Goal: Task Accomplishment & Management: Manage account settings

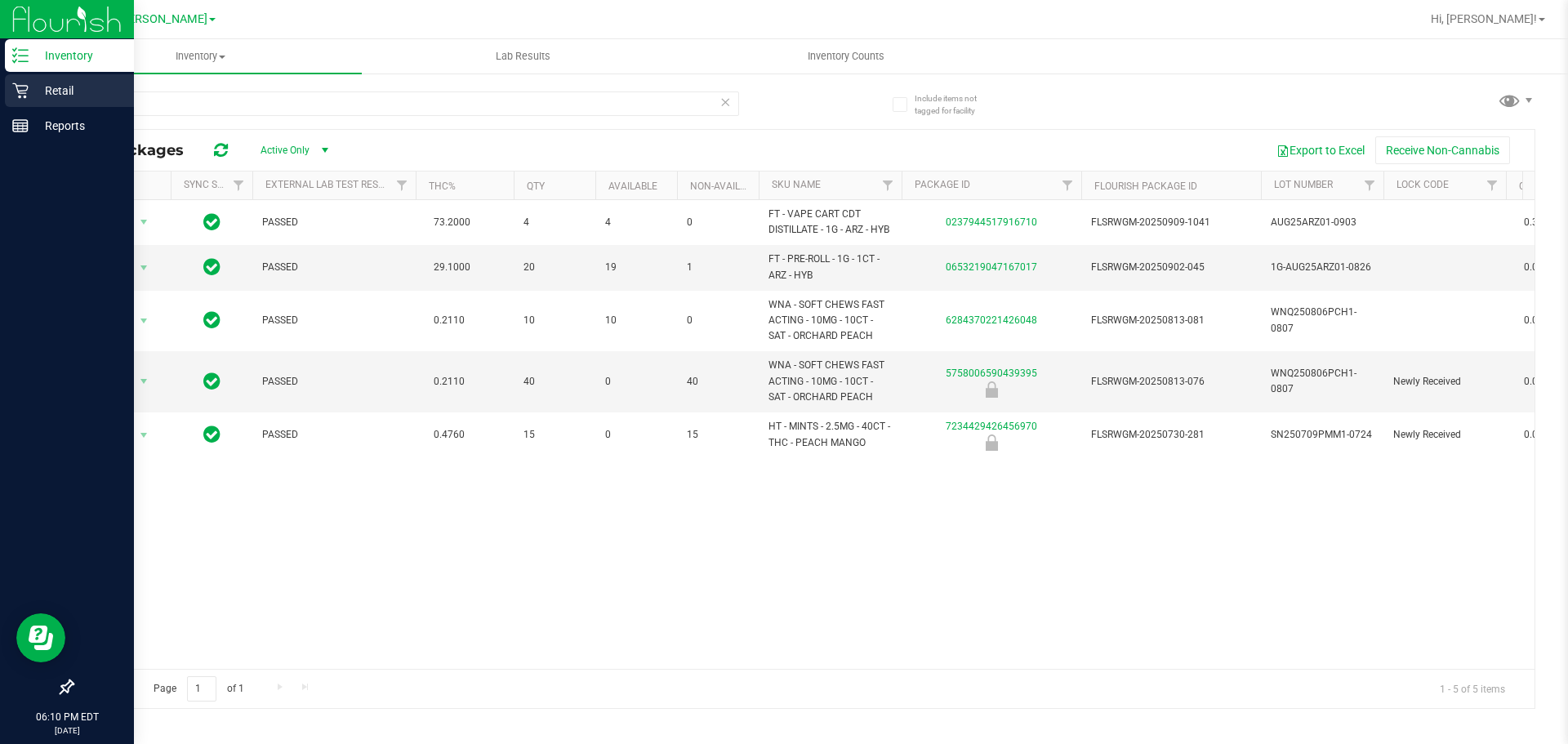
click at [29, 90] on p "Retail" at bounding box center [78, 90] width 98 height 19
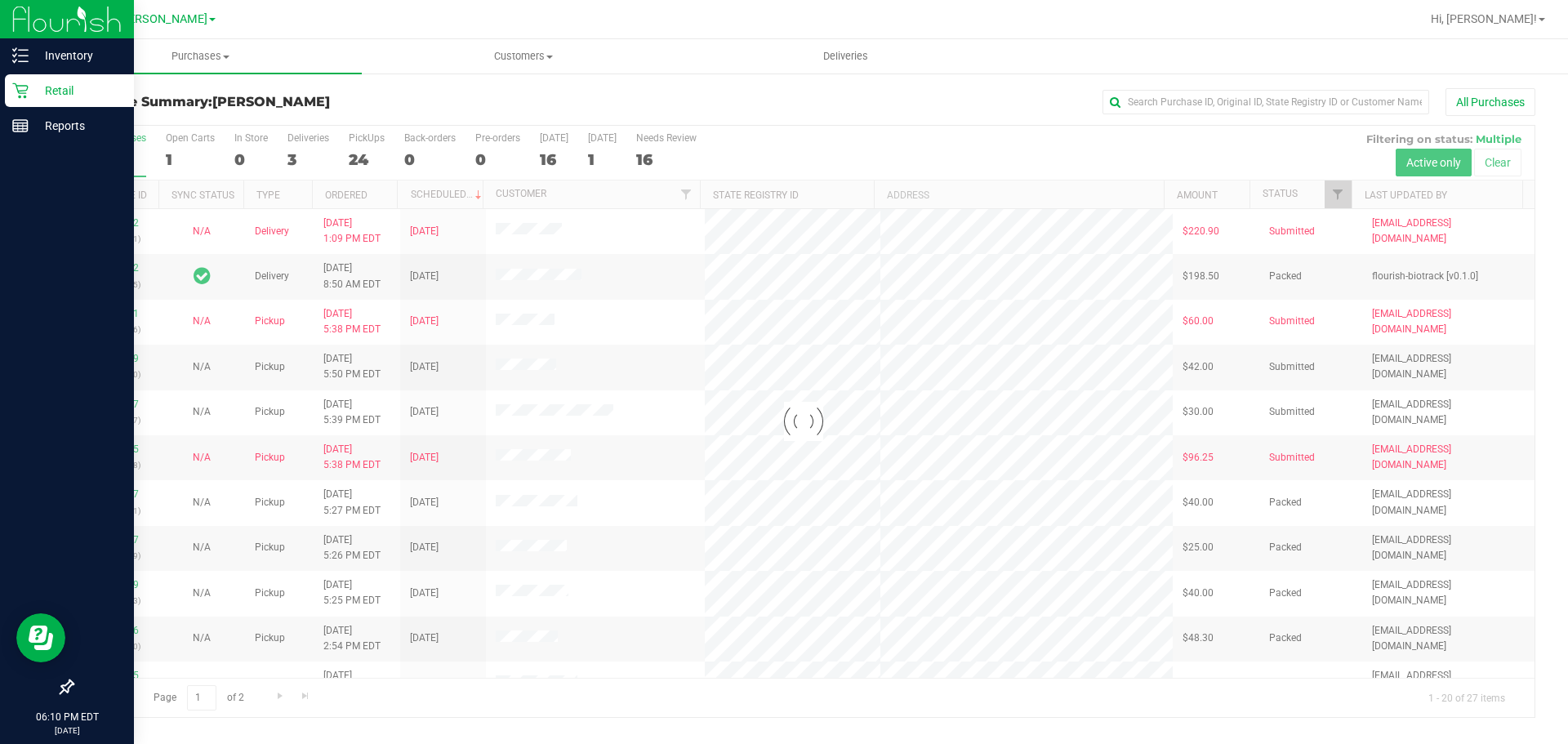
click at [1331, 193] on div at bounding box center [803, 421] width 1462 height 591
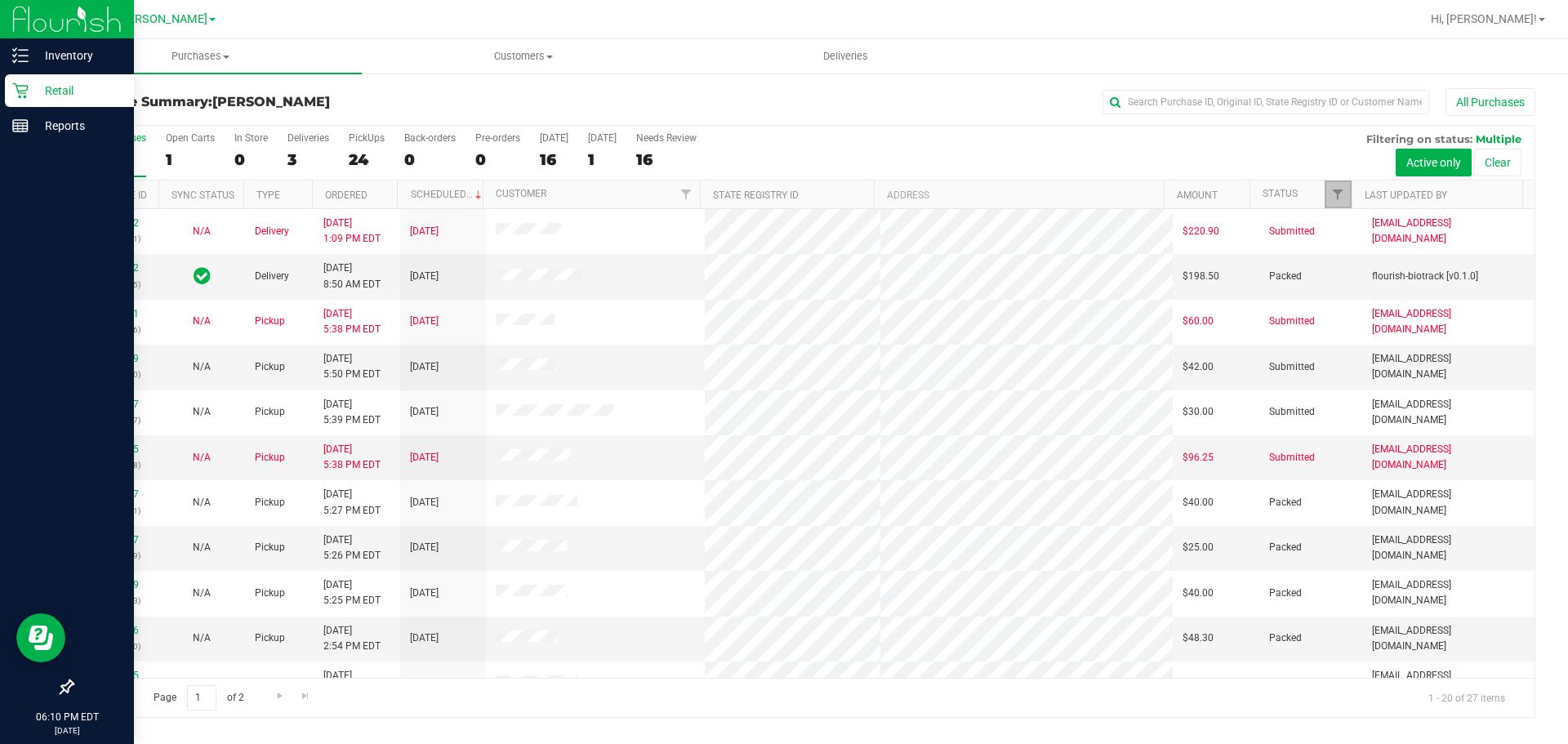
click at [1337, 195] on span "Filter" at bounding box center [1337, 194] width 13 height 13
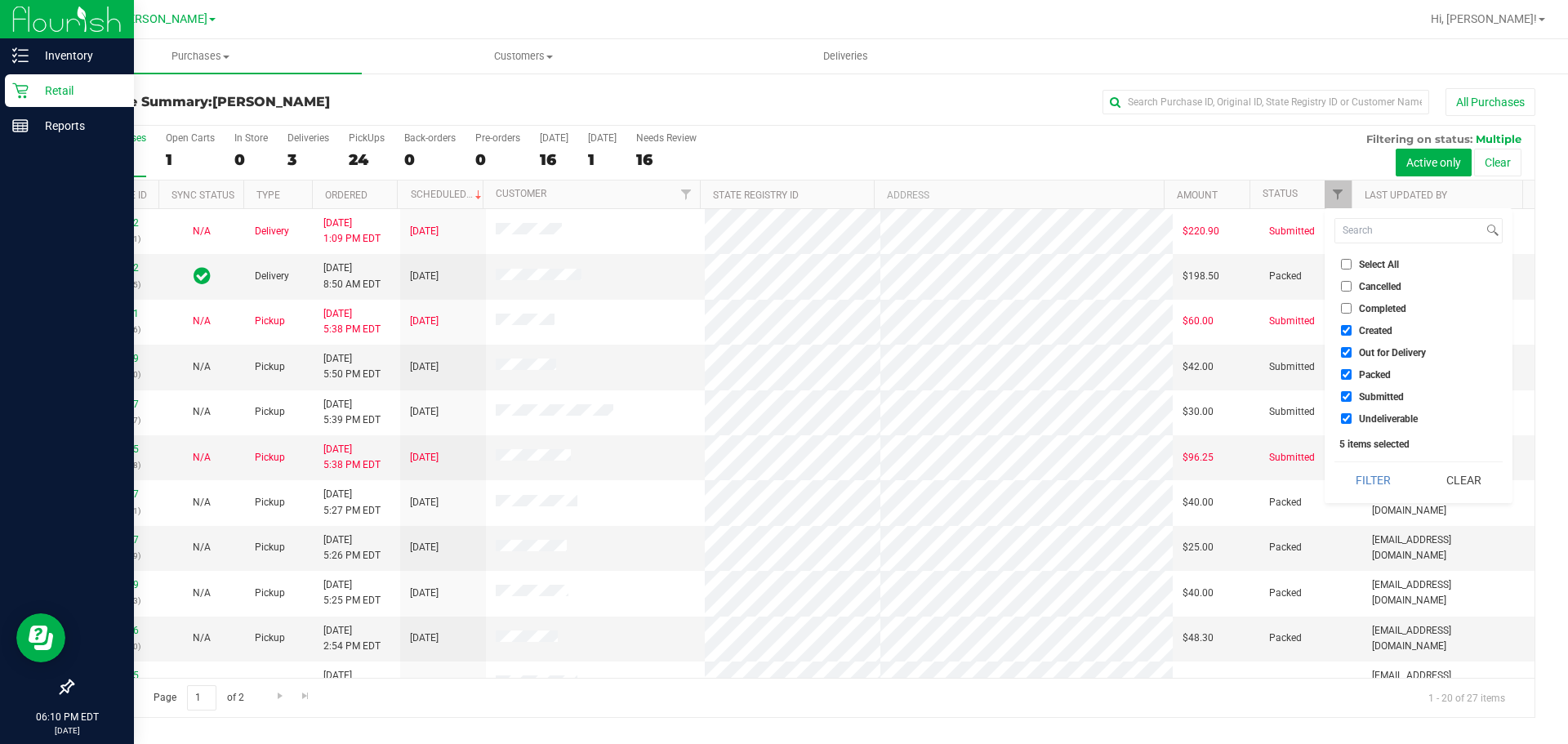
click at [1350, 261] on input "Select All" at bounding box center [1347, 264] width 11 height 11
checkbox input "true"
click at [1350, 261] on input "Select All" at bounding box center [1347, 264] width 11 height 11
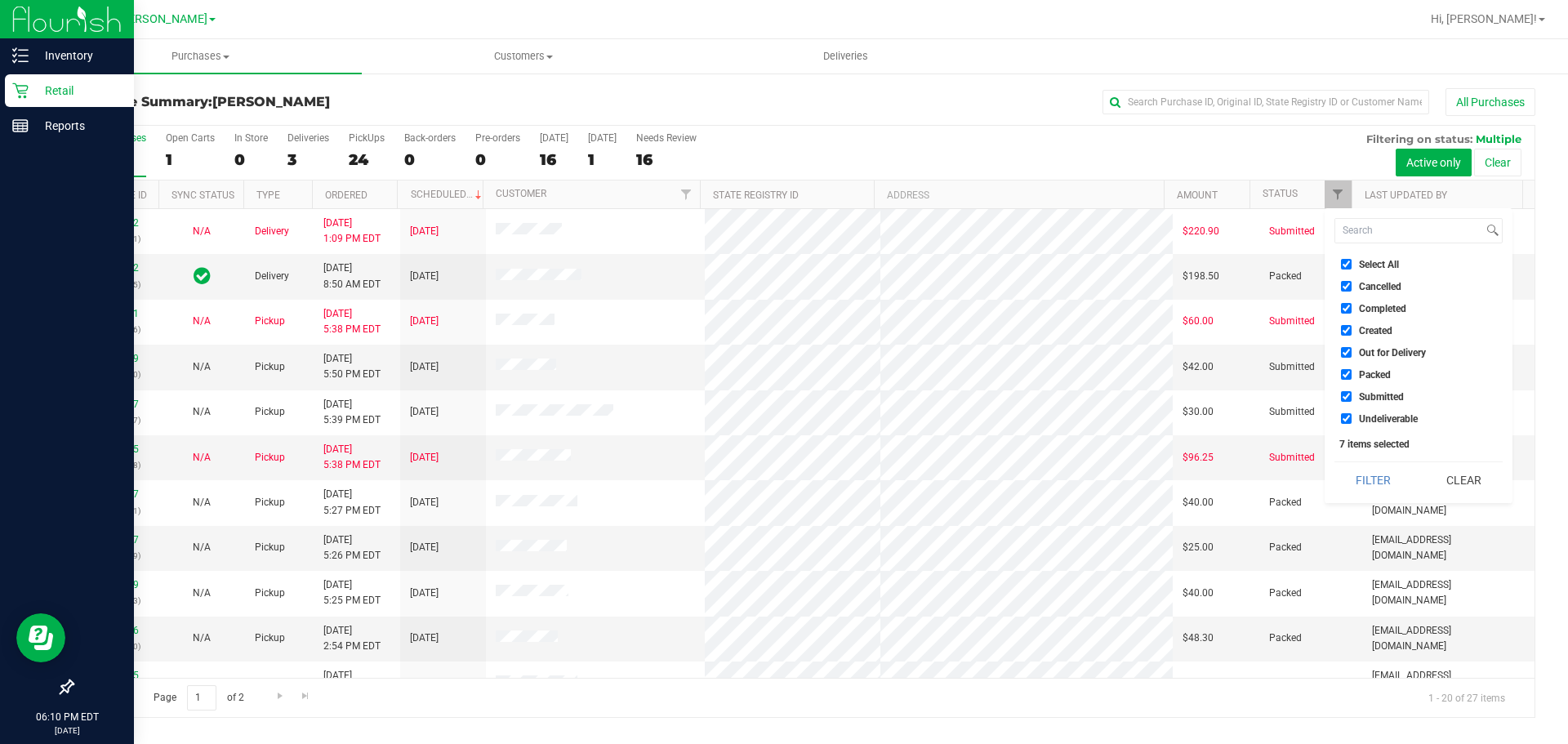
checkbox input "false"
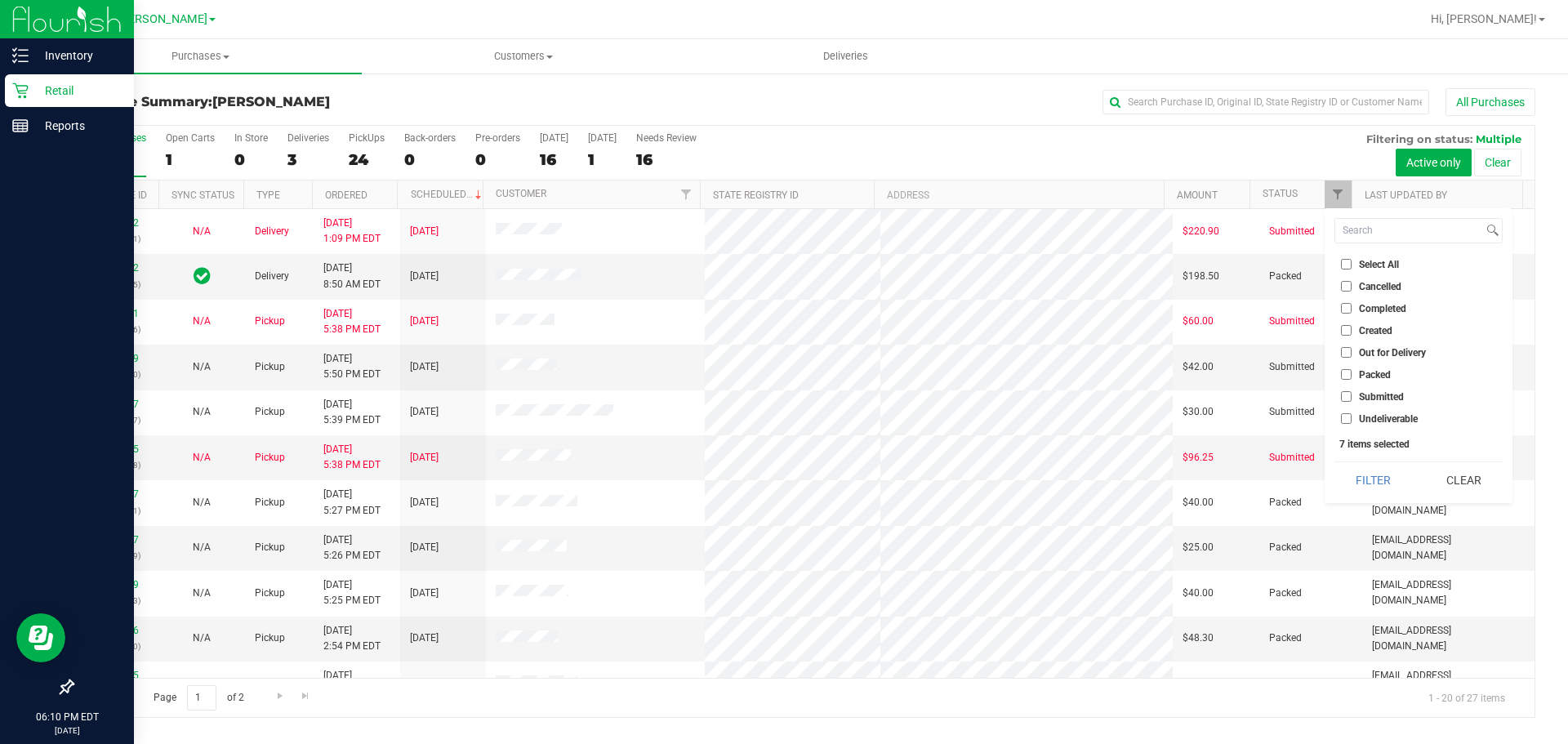
checkbox input "false"
click at [1364, 392] on span "Submitted" at bounding box center [1381, 397] width 45 height 10
click at [1352, 391] on input "Submitted" at bounding box center [1347, 397] width 11 height 11
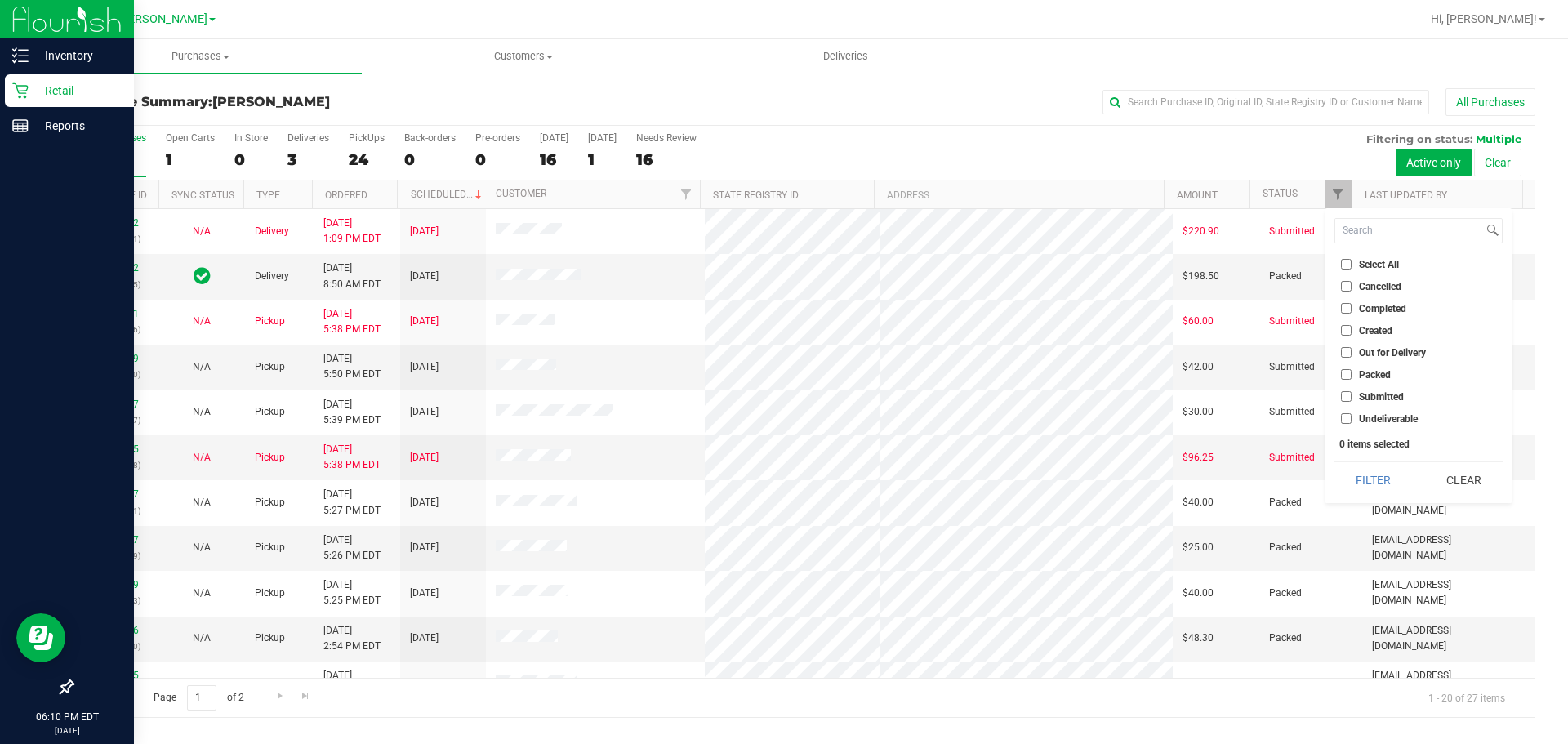
checkbox input "true"
click at [1374, 475] on button "Filter" at bounding box center [1373, 480] width 78 height 36
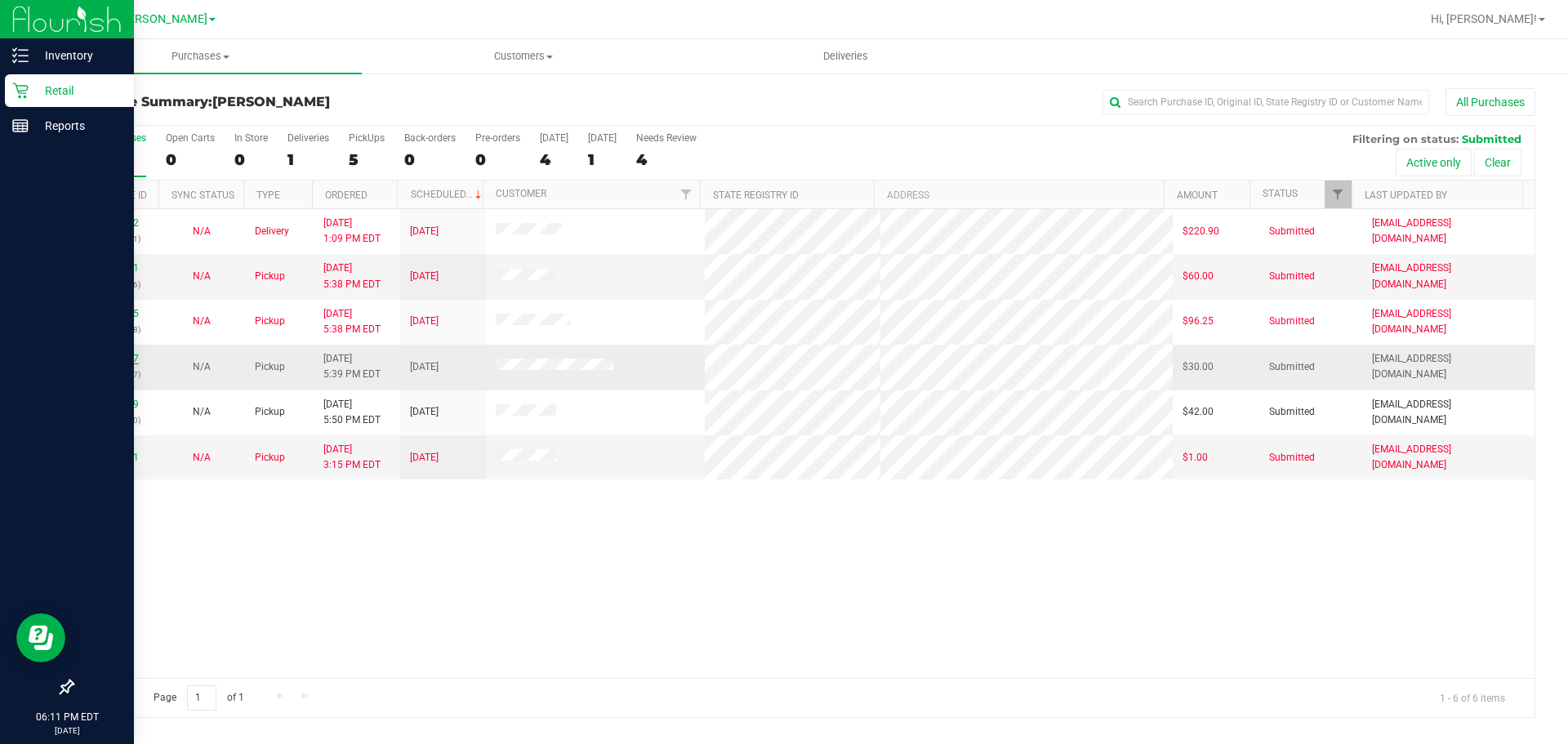
click at [129, 360] on link "11995997" at bounding box center [116, 358] width 46 height 11
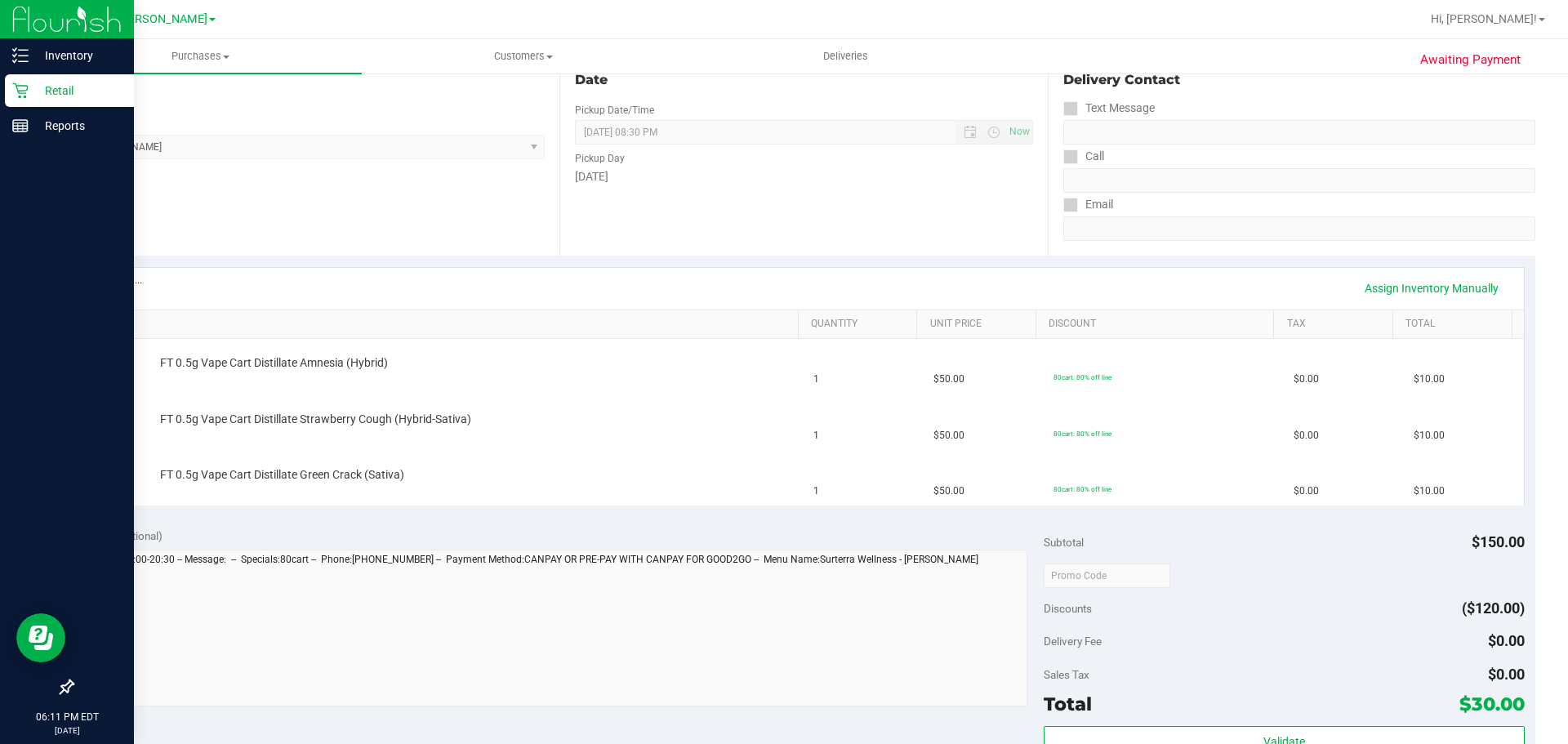
scroll to position [490, 0]
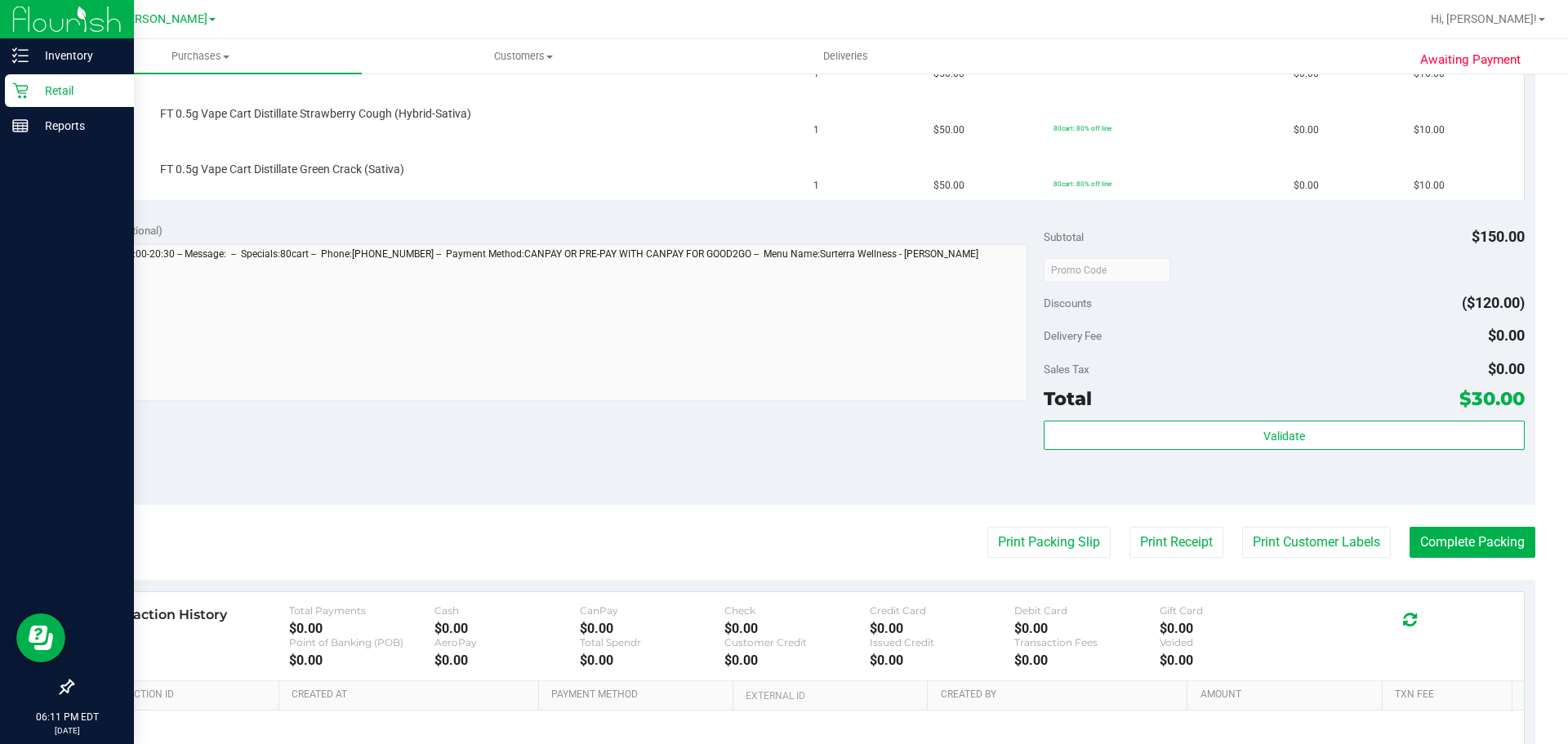
click at [1044, 561] on purchase-details "Back Edit Purchase Cancel Purchase View Profile # 11995997 BioTrack ID: - Submi…" at bounding box center [803, 241] width 1464 height 1286
click at [1034, 547] on button "Print Packing Slip" at bounding box center [1049, 541] width 123 height 31
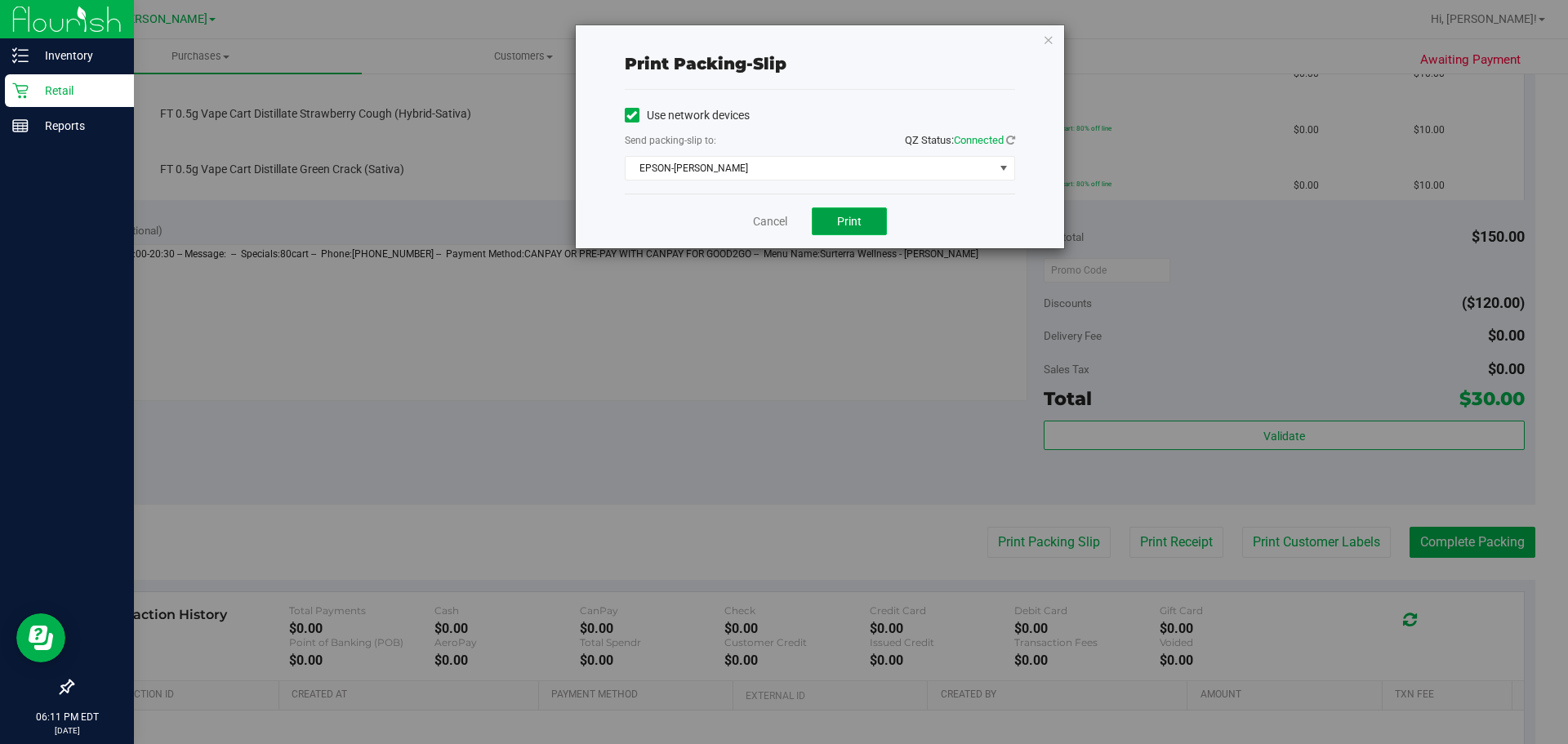
click at [839, 225] on span "Print" at bounding box center [850, 221] width 25 height 13
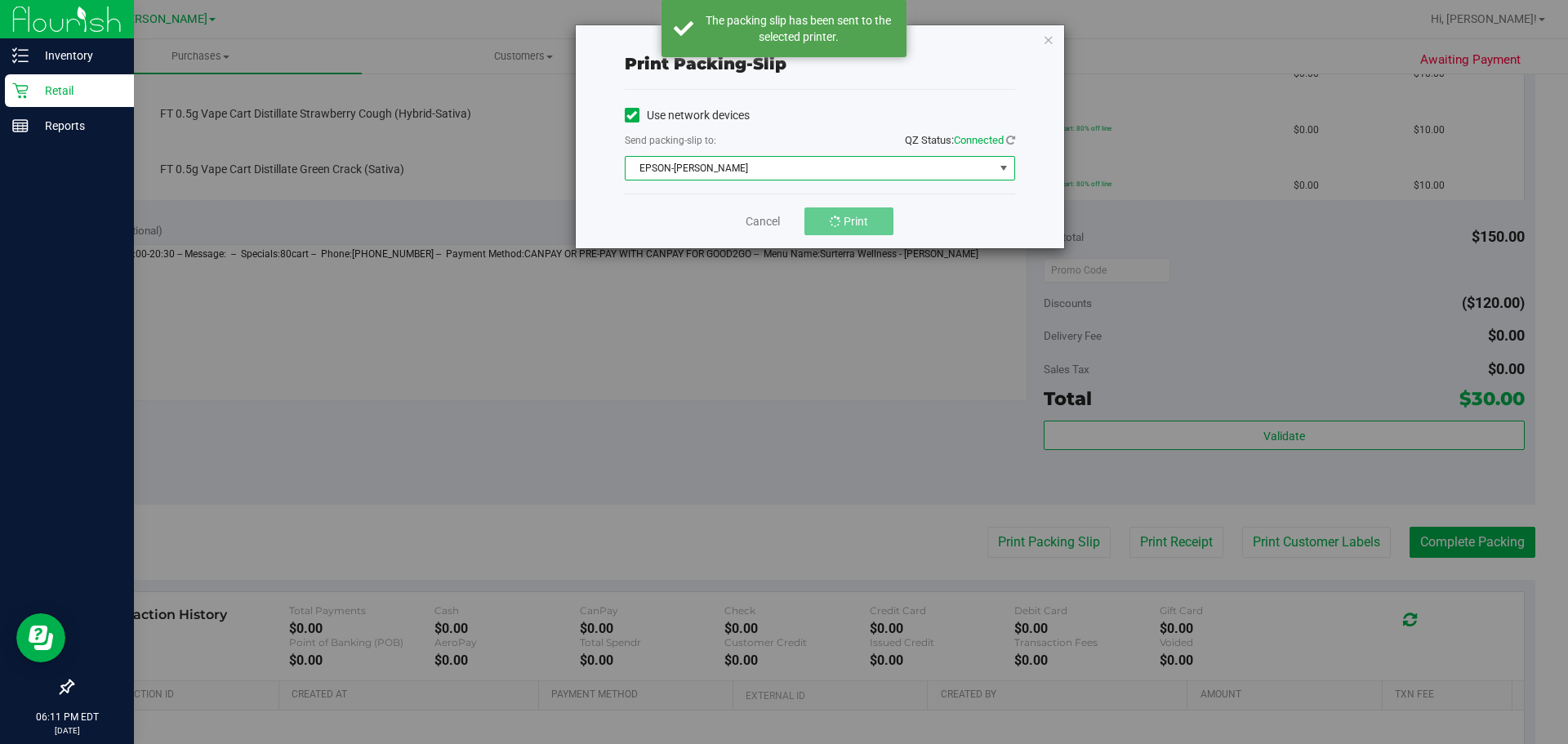
click at [871, 174] on span "EPSON-[PERSON_NAME]" at bounding box center [810, 168] width 369 height 23
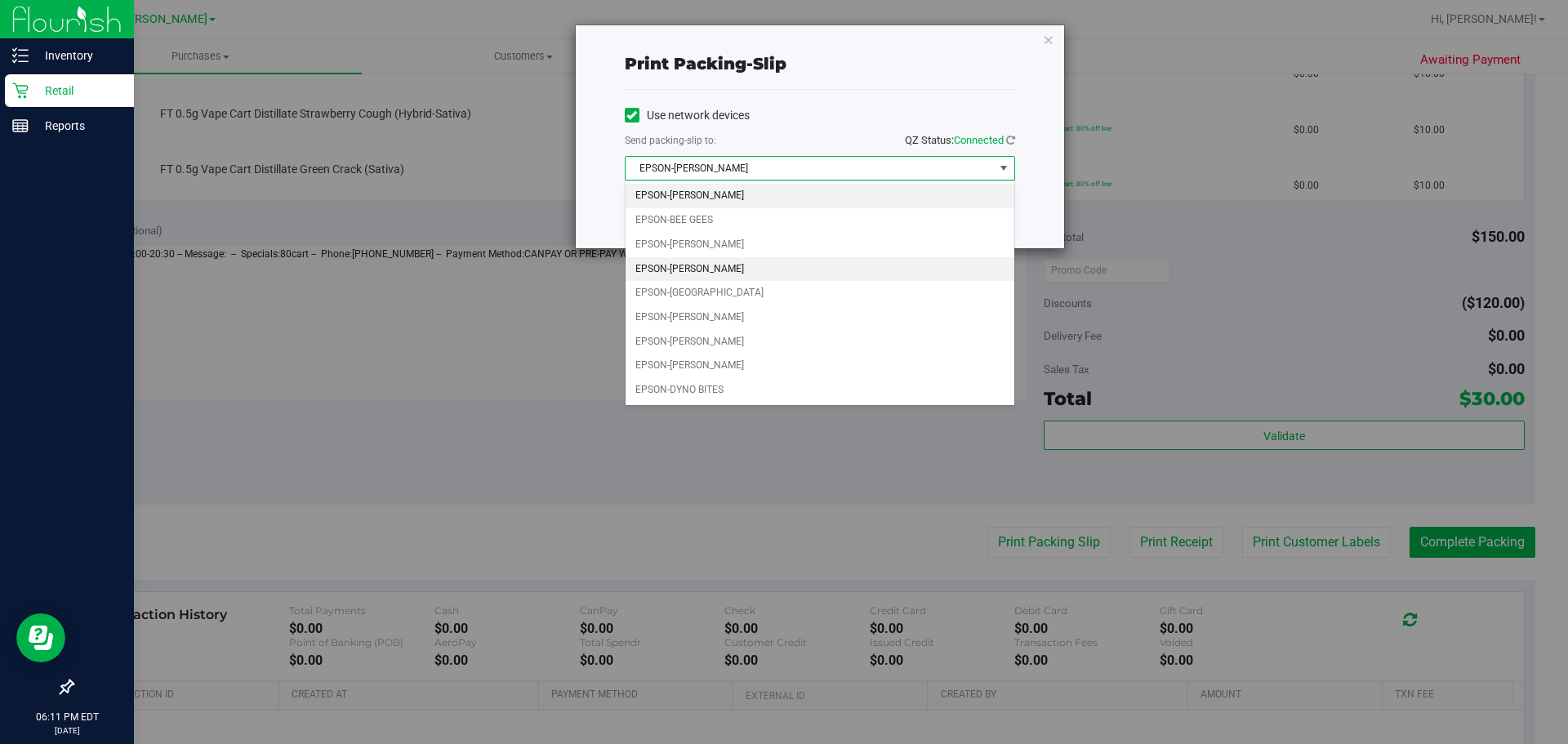
click at [698, 263] on li "EPSON-[PERSON_NAME]" at bounding box center [820, 269] width 389 height 25
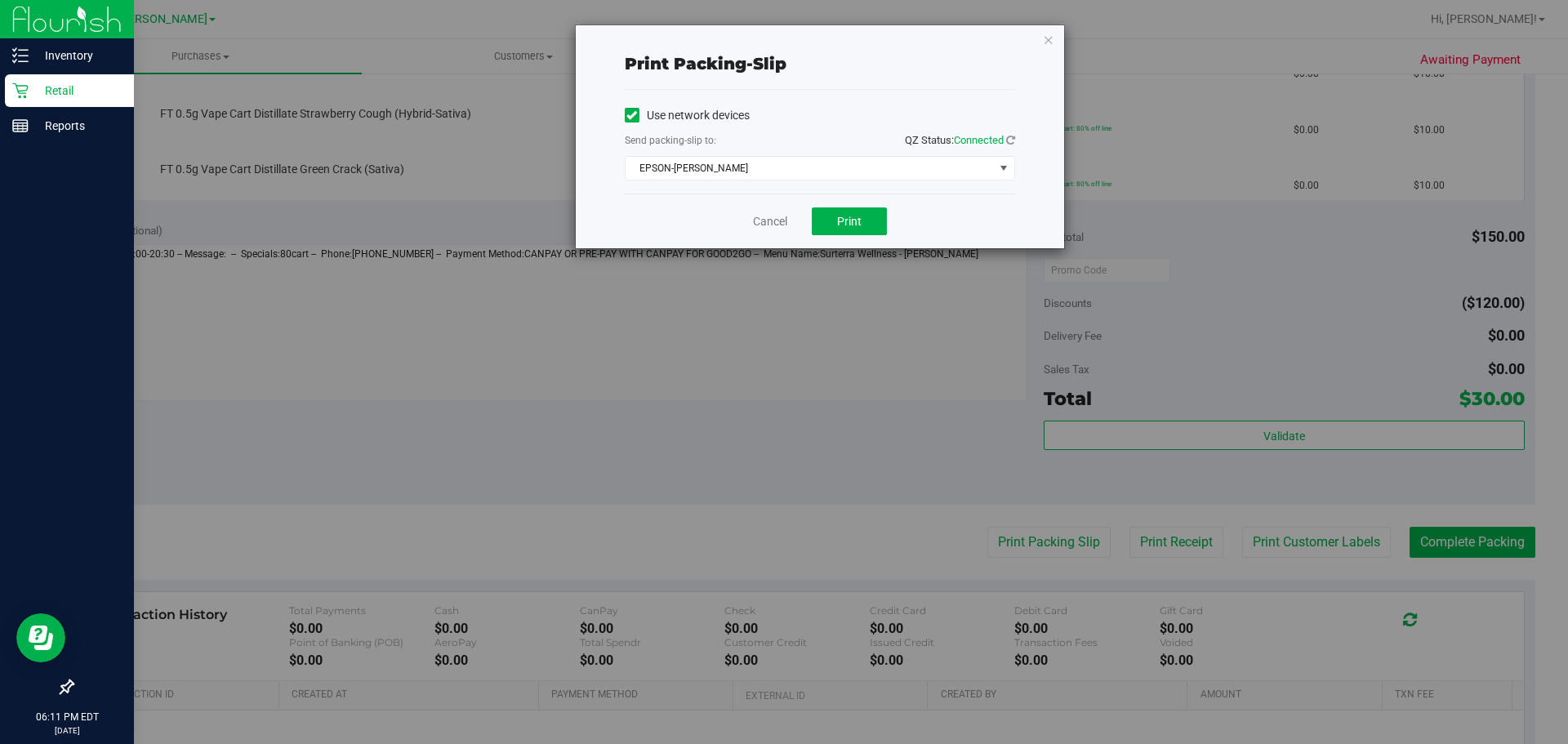
click at [888, 218] on div "Cancel Print" at bounding box center [820, 220] width 391 height 54
click at [868, 218] on button "Print" at bounding box center [850, 221] width 76 height 28
click at [1048, 39] on icon "button" at bounding box center [1048, 39] width 11 height 19
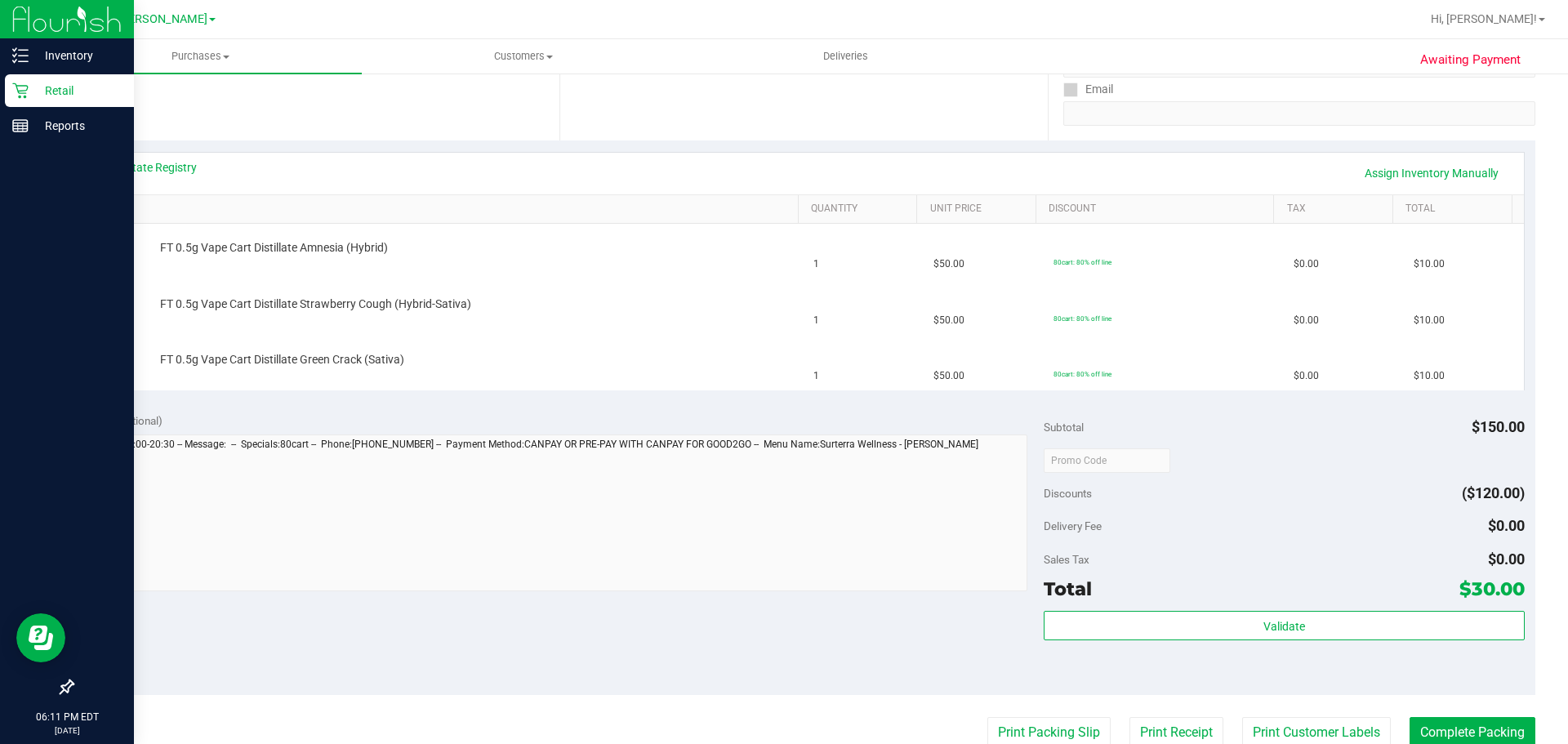
scroll to position [289, 0]
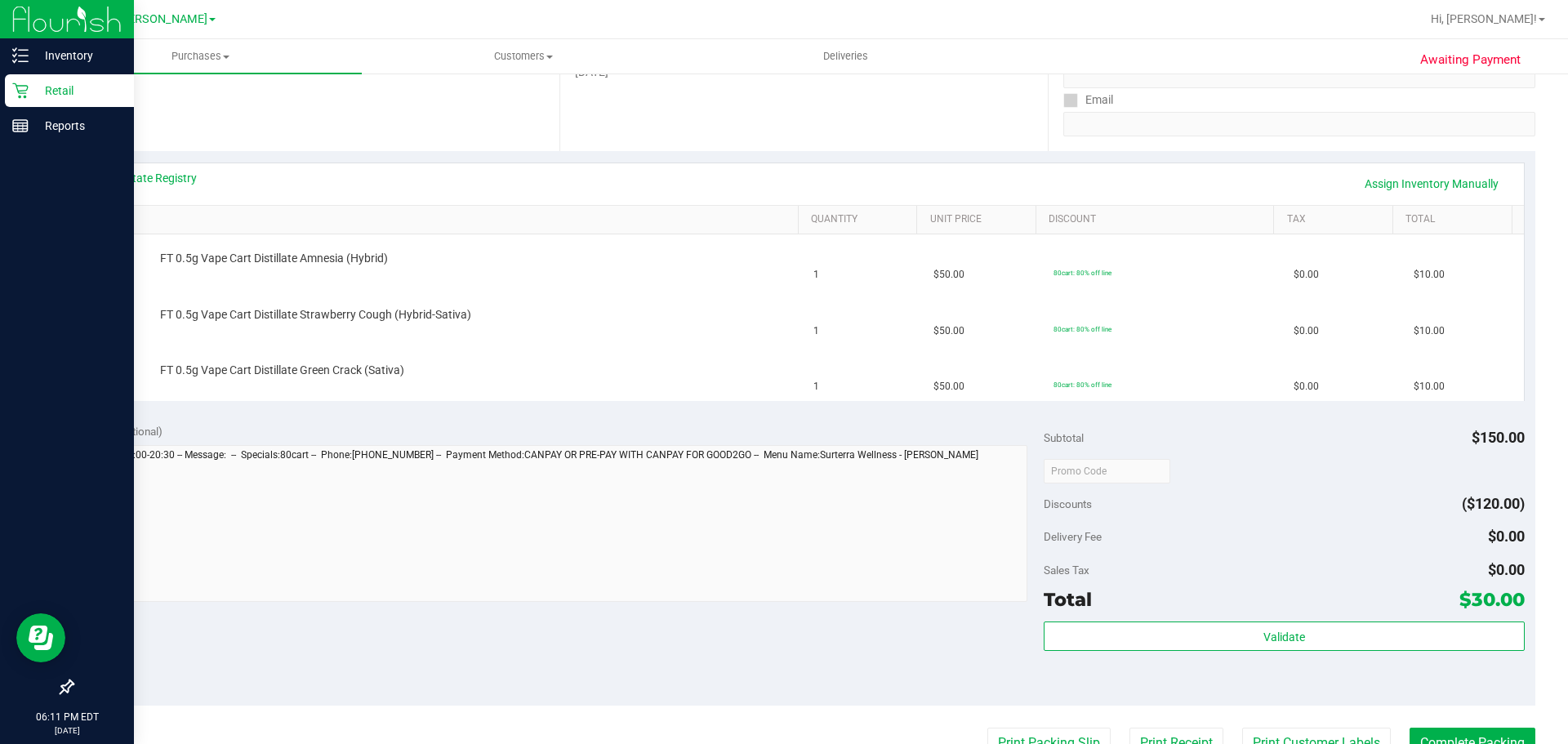
click at [988, 727] on button "Print Packing Slip" at bounding box center [1049, 742] width 123 height 31
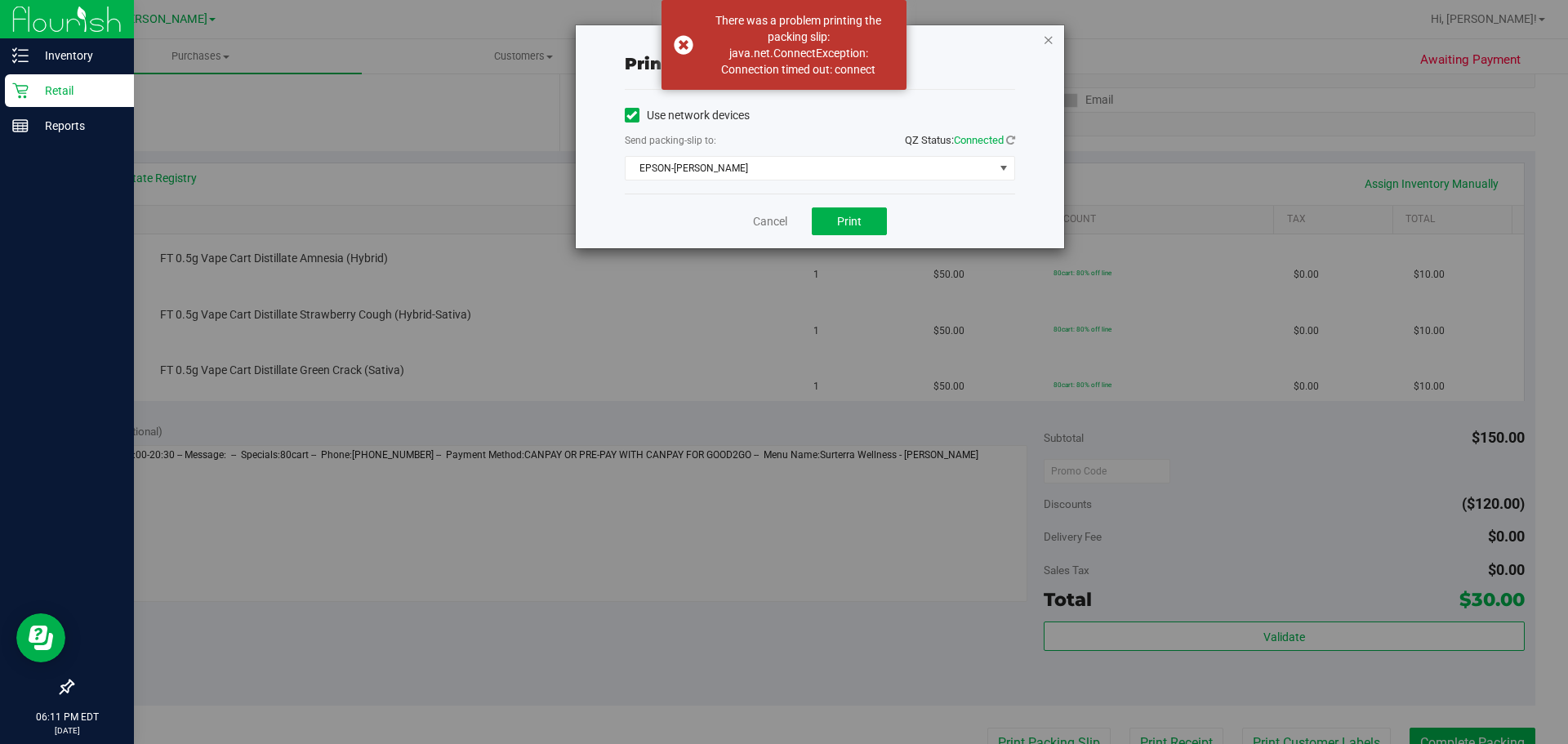
click at [1046, 40] on icon "button" at bounding box center [1048, 39] width 11 height 19
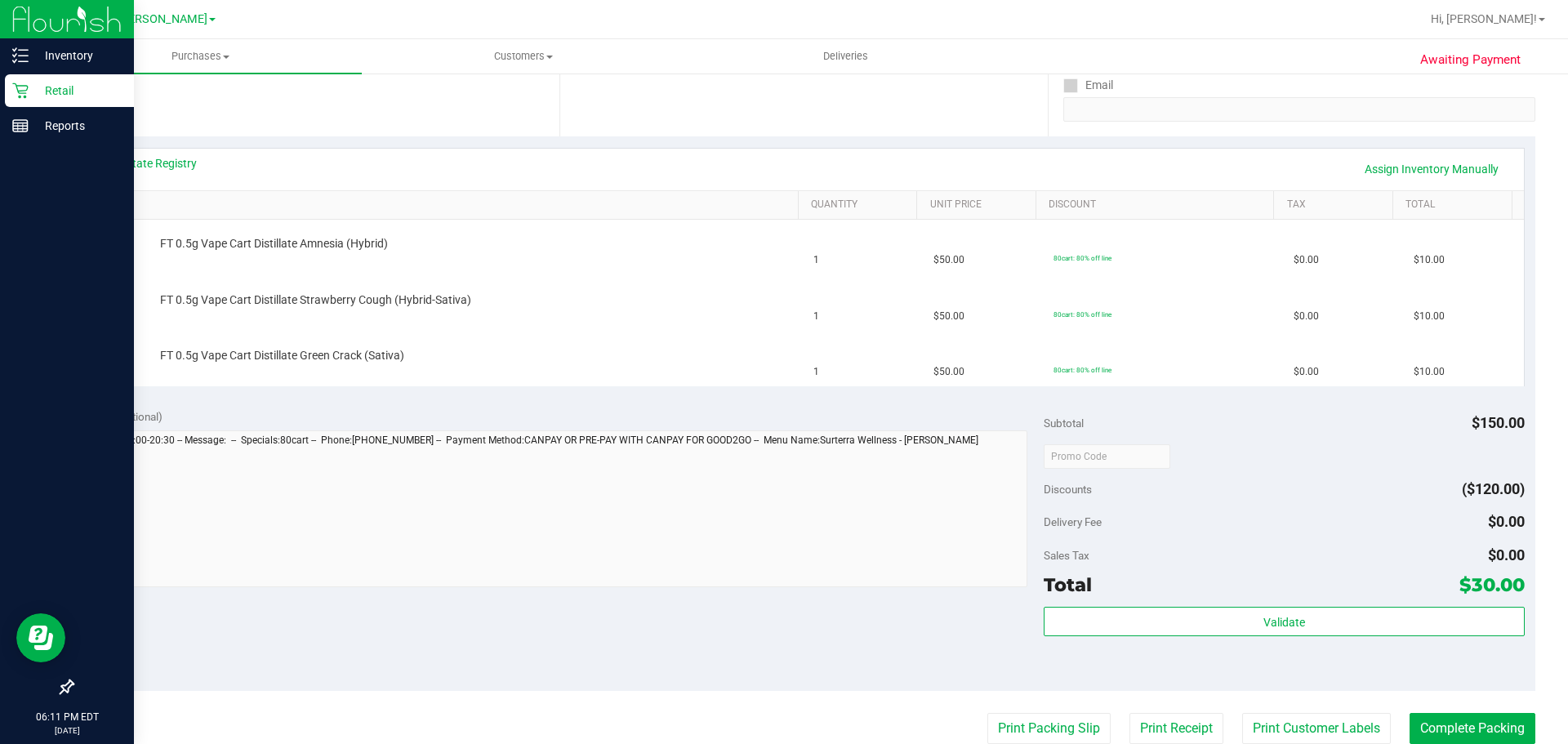
scroll to position [0, 0]
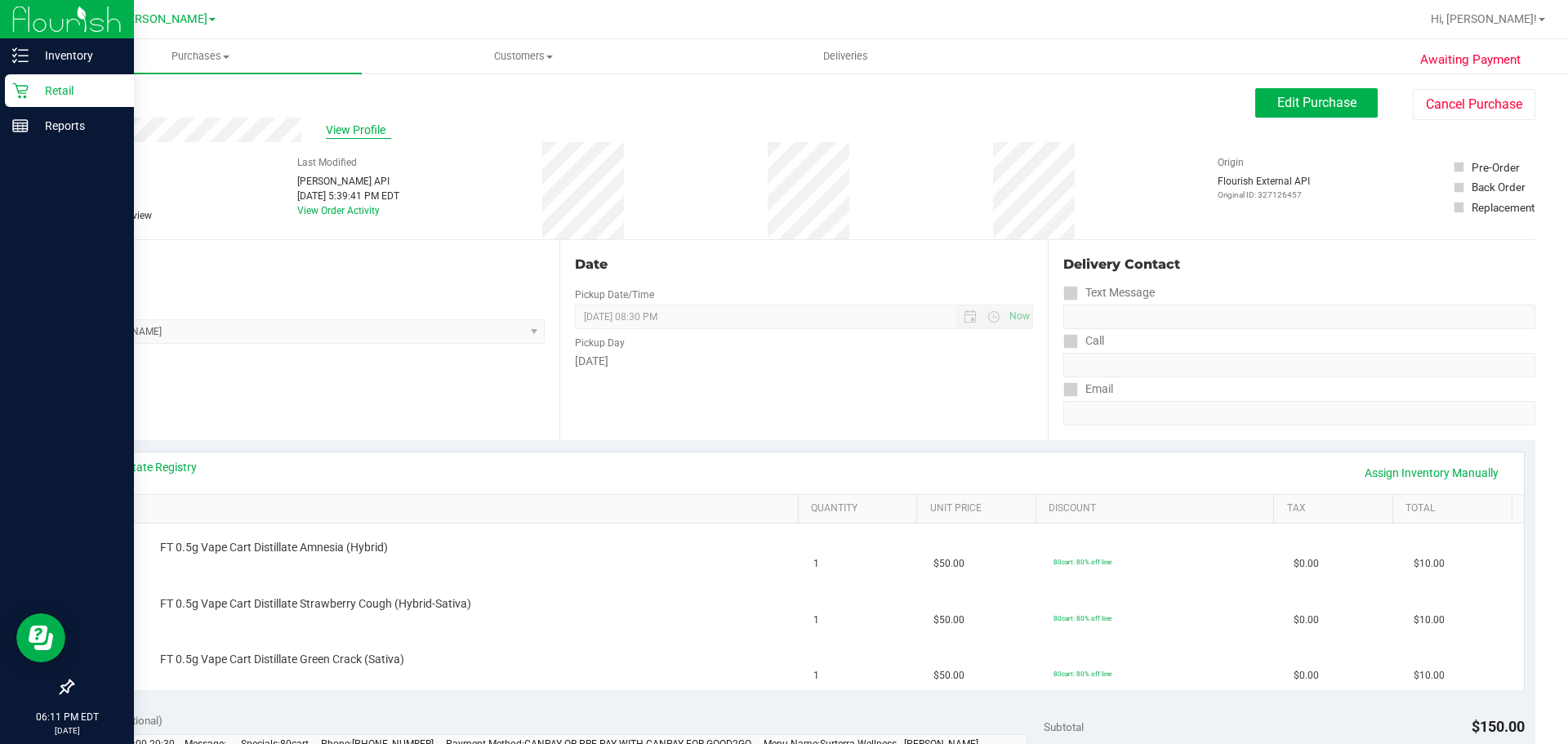
click at [367, 132] on span "View Profile" at bounding box center [358, 131] width 65 height 18
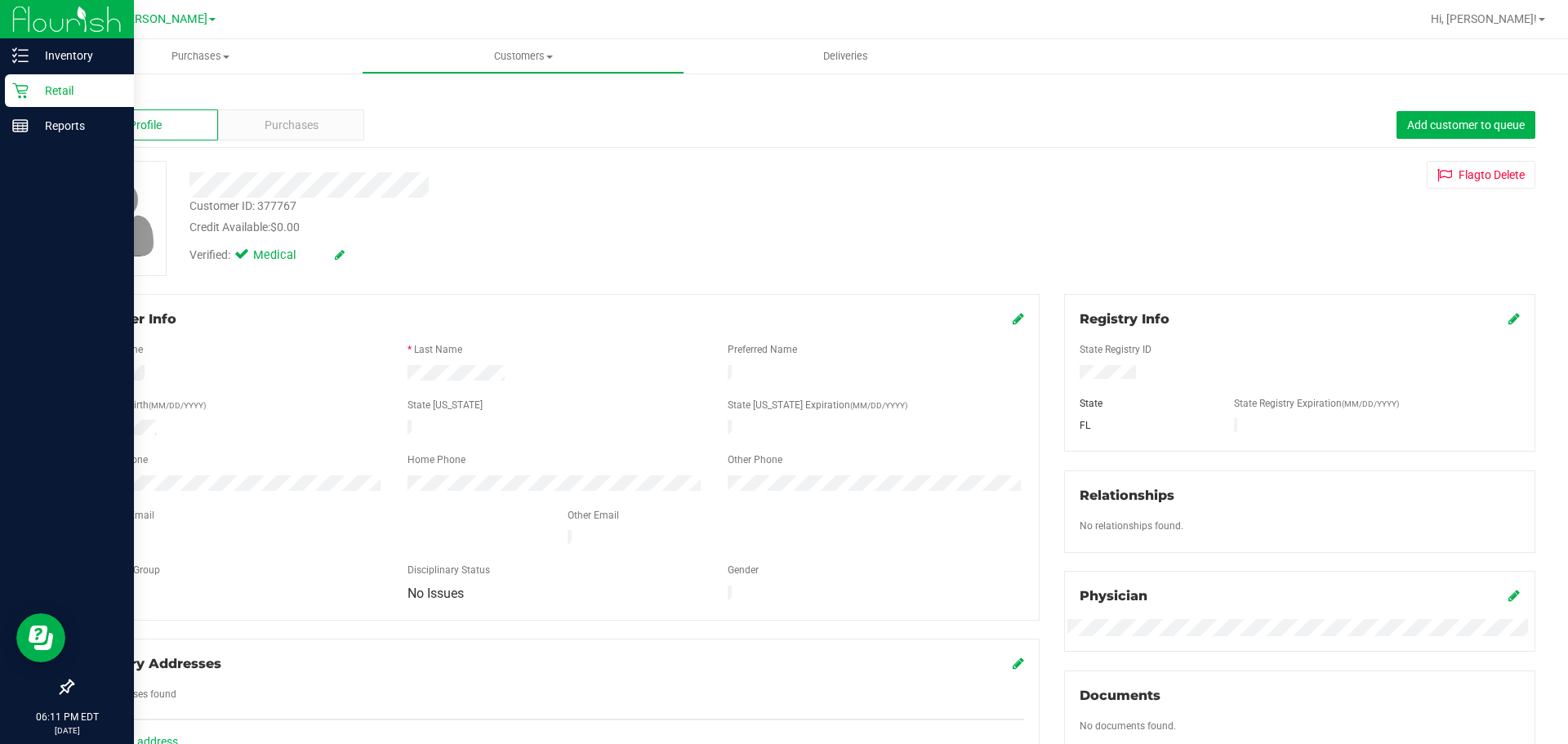
scroll to position [437, 0]
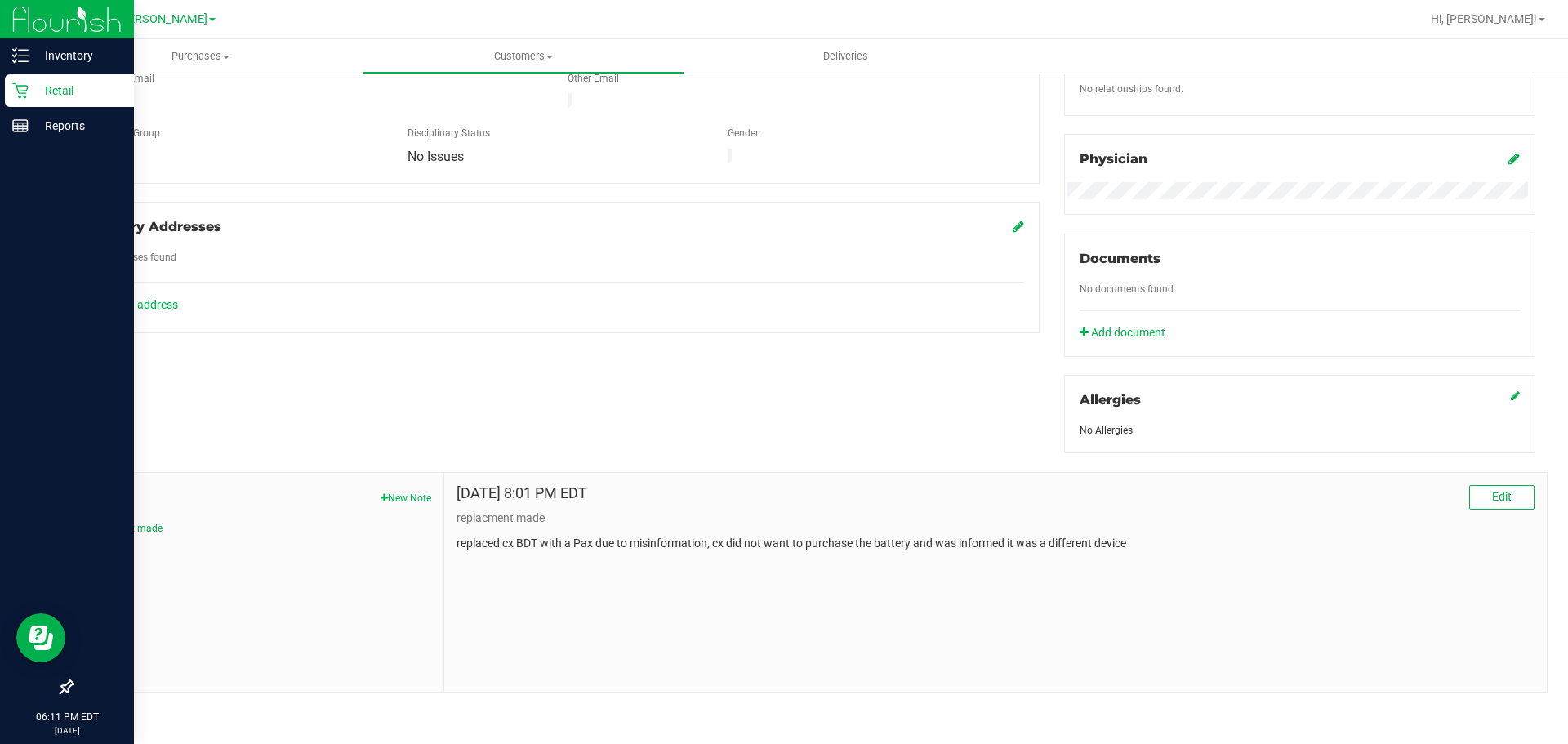
click at [772, 359] on div "Member Info * First Name * Last Name Preferred Name * Date of Birth (MM/DD/YYYY…" at bounding box center [803, 275] width 1488 height 835
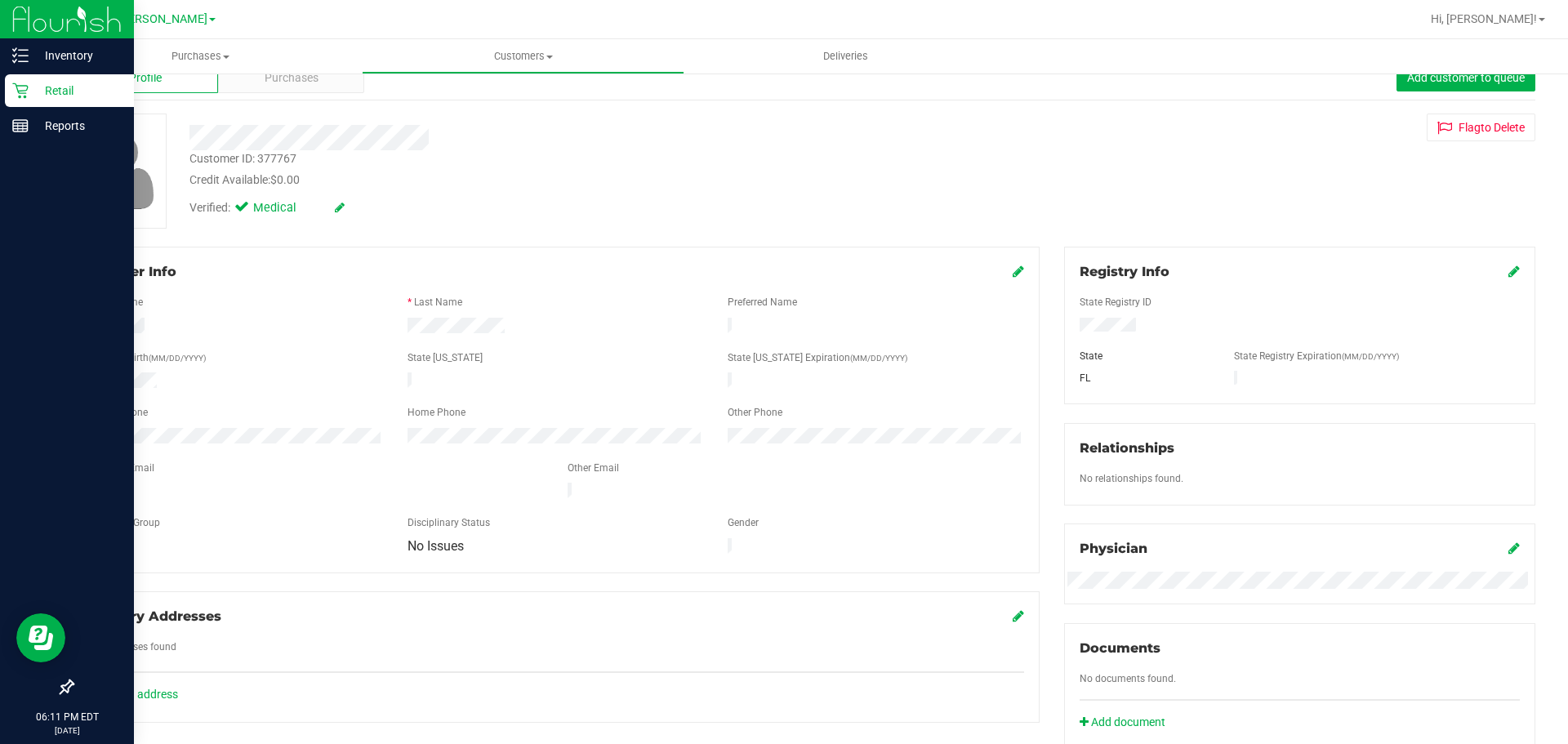
scroll to position [16, 0]
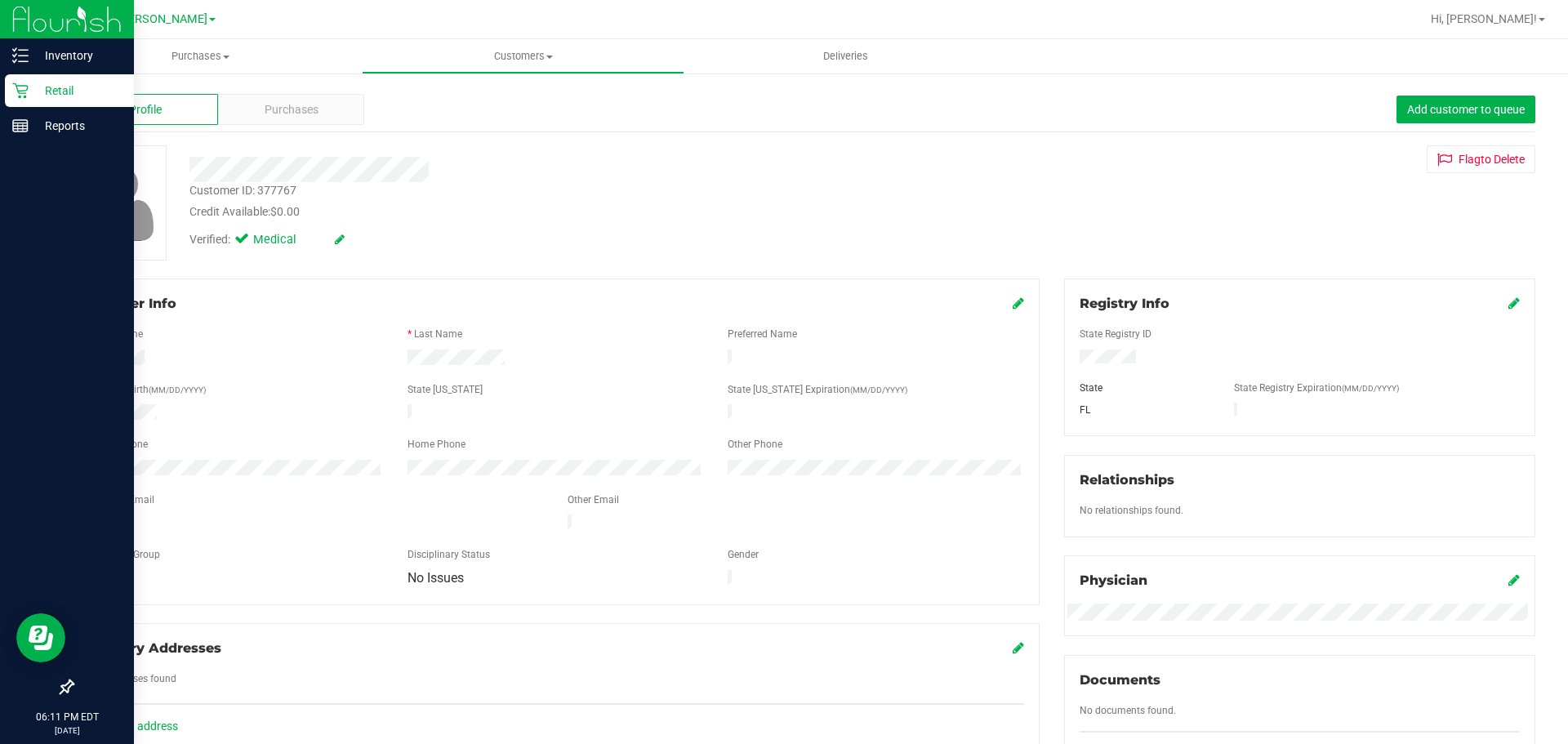
click at [294, 102] on span "Purchases" at bounding box center [291, 110] width 54 height 18
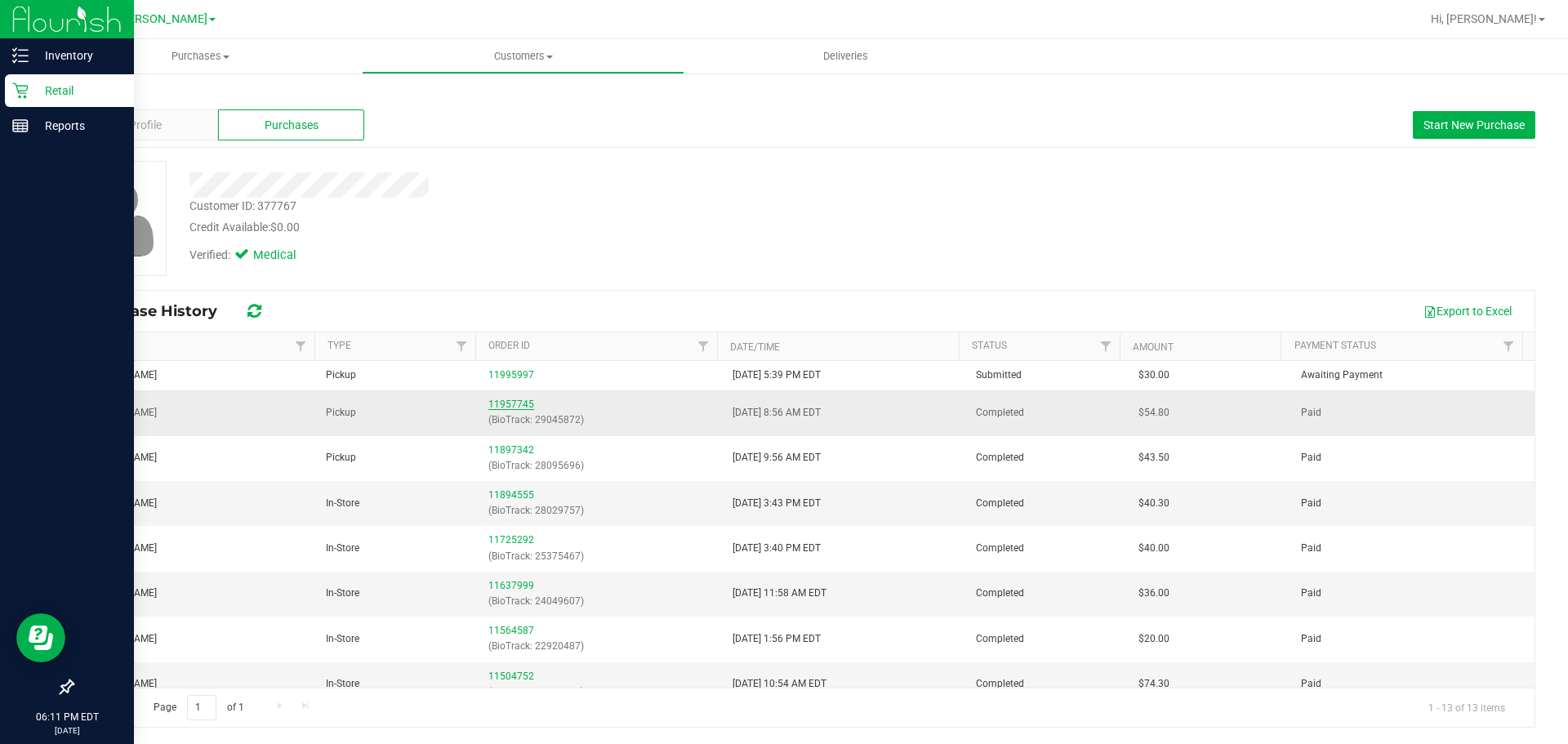
click at [524, 404] on link "11957745" at bounding box center [511, 404] width 46 height 11
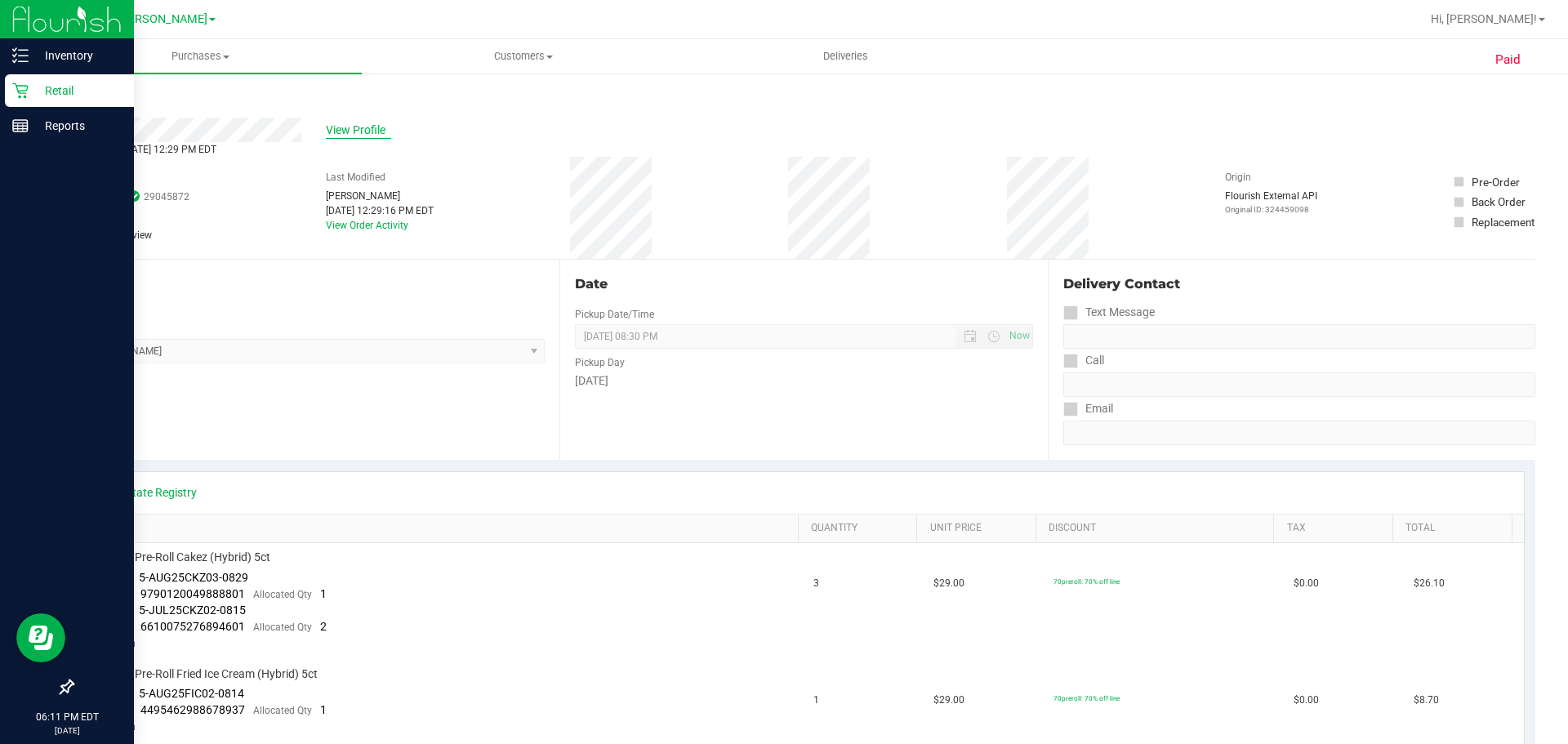
click at [331, 126] on span "View Profile" at bounding box center [358, 131] width 65 height 18
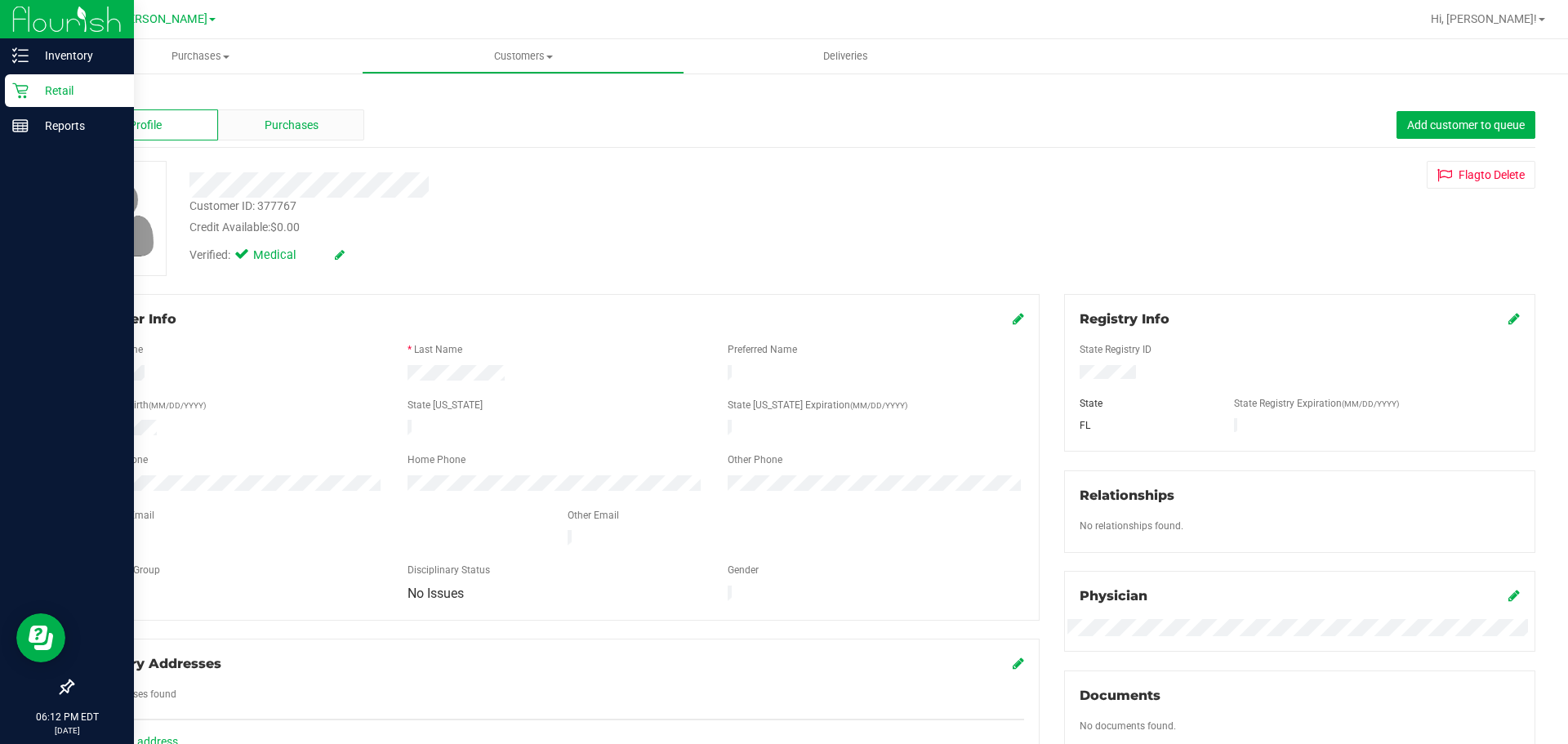
click at [295, 132] on span "Purchases" at bounding box center [291, 125] width 54 height 18
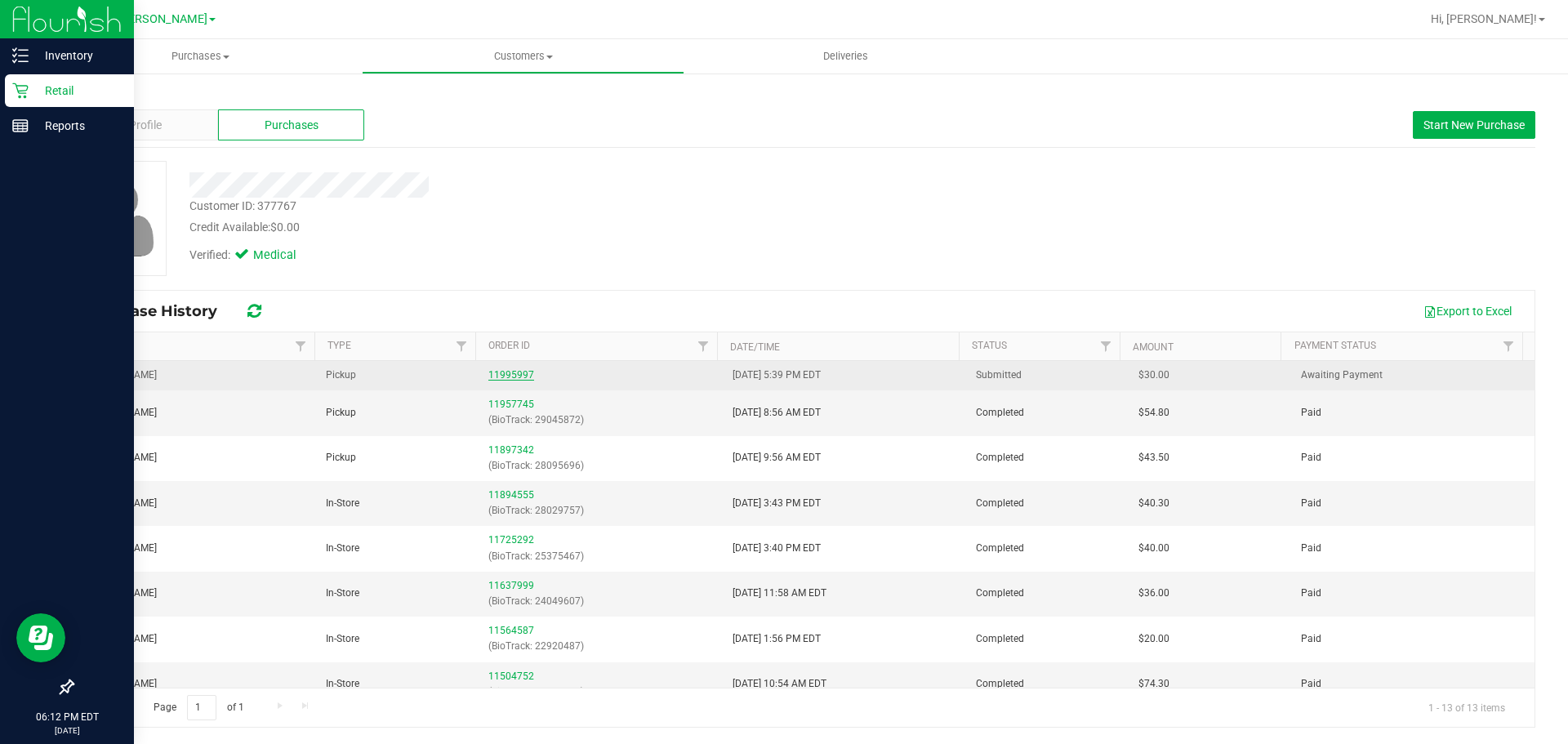
click at [520, 372] on link "11995997" at bounding box center [511, 375] width 46 height 11
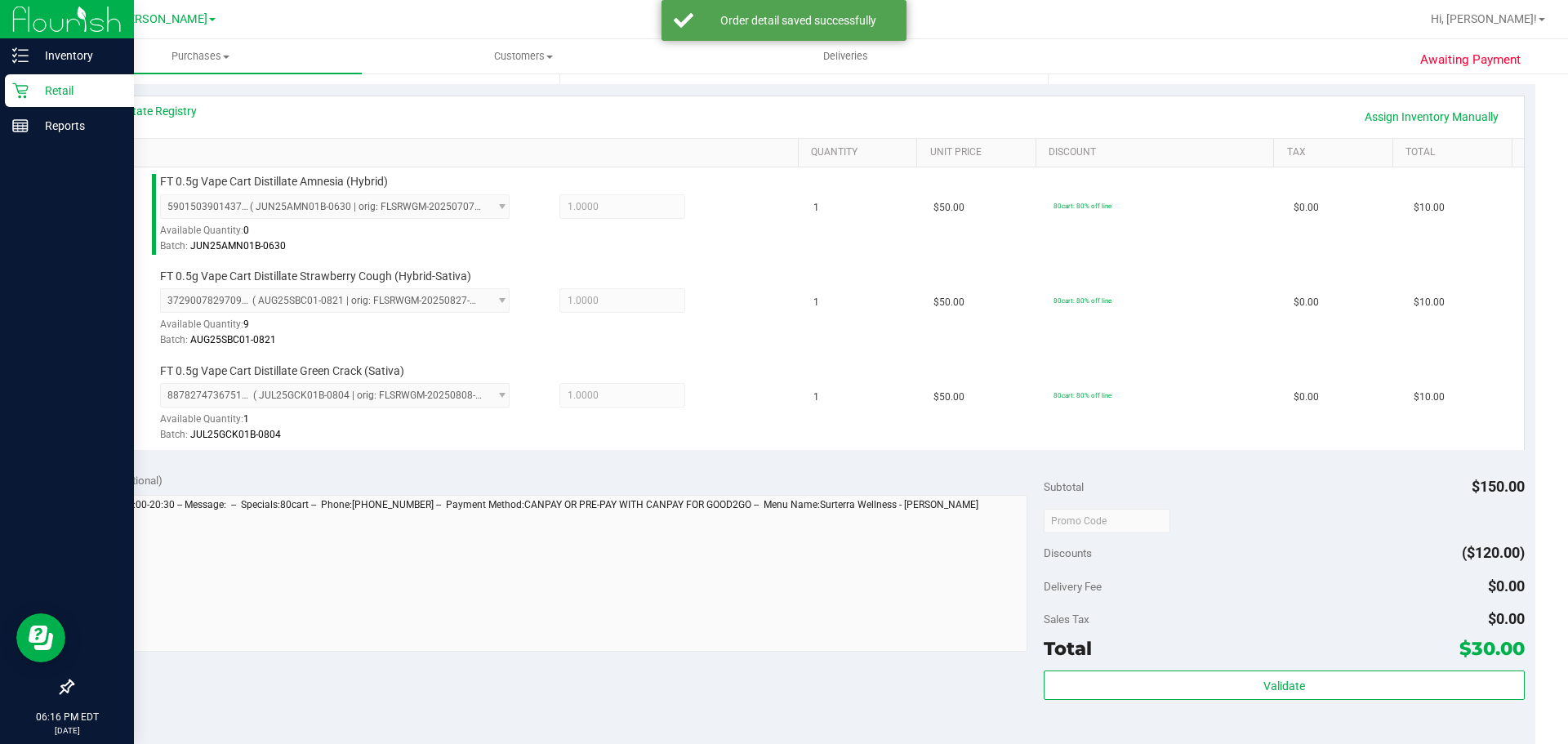
scroll to position [469, 0]
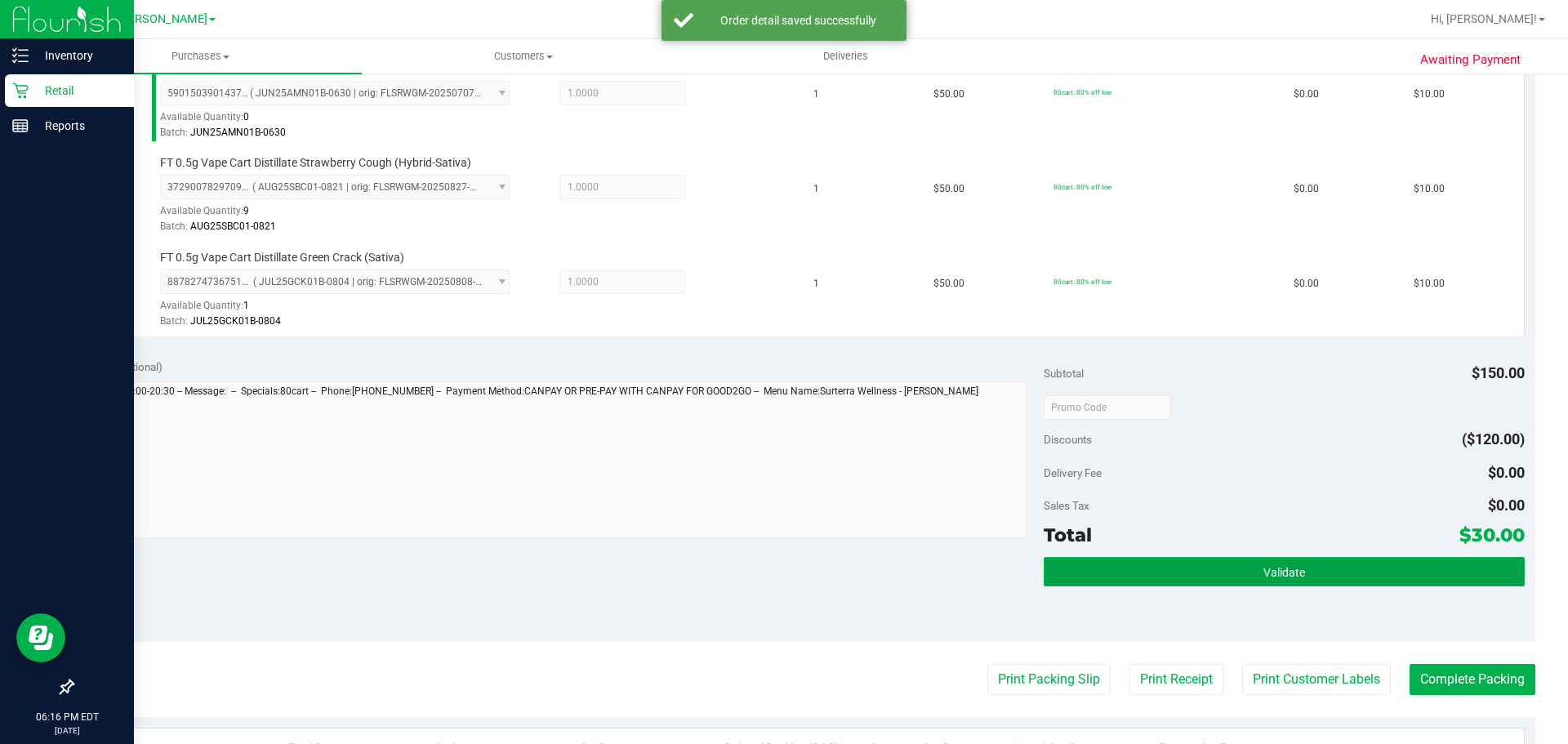
click at [1214, 564] on button "Validate" at bounding box center [1284, 570] width 480 height 29
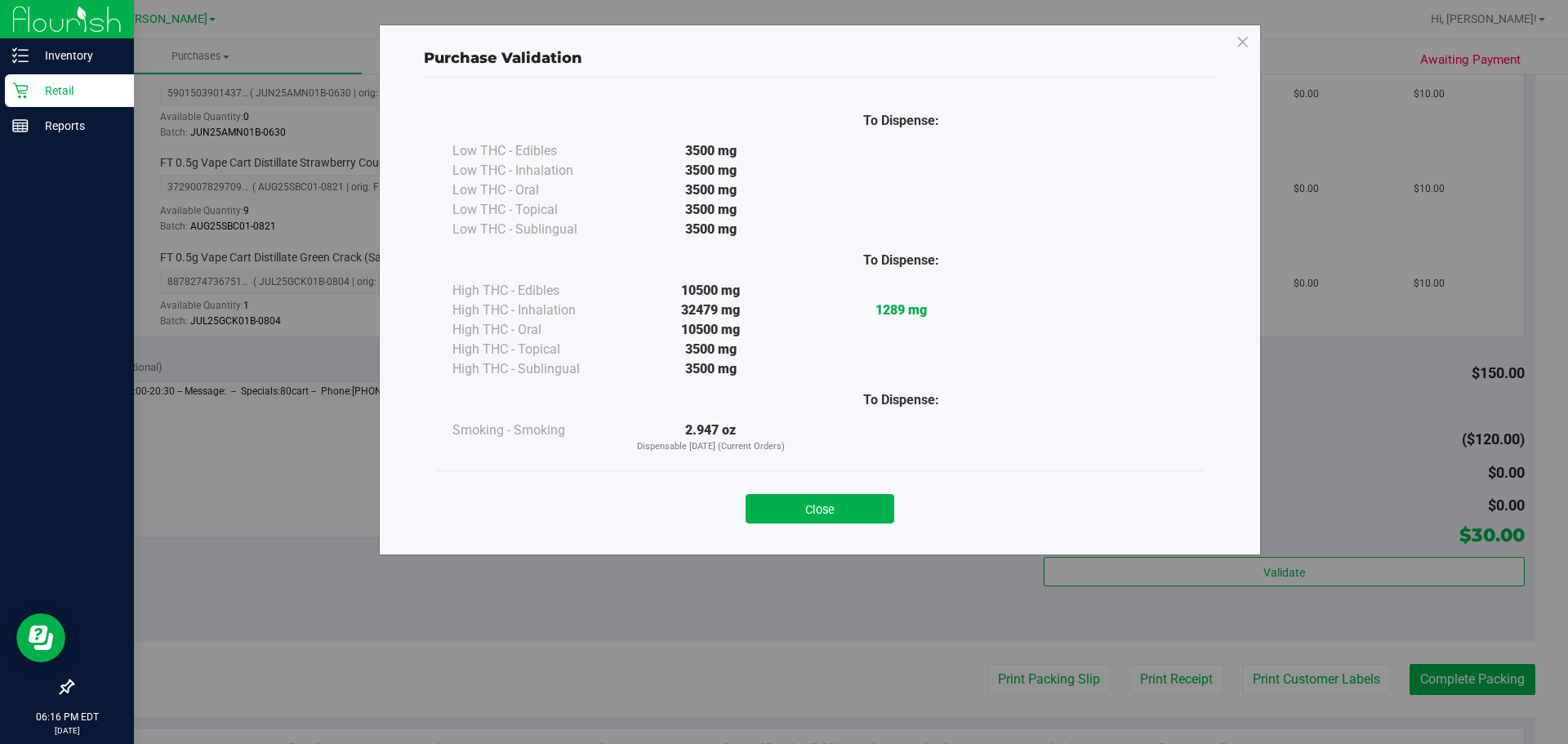
click at [845, 537] on div "To Dispense: Low THC - Edibles 3500 mg" at bounding box center [820, 308] width 792 height 462
click at [839, 505] on button "Close" at bounding box center [819, 508] width 148 height 29
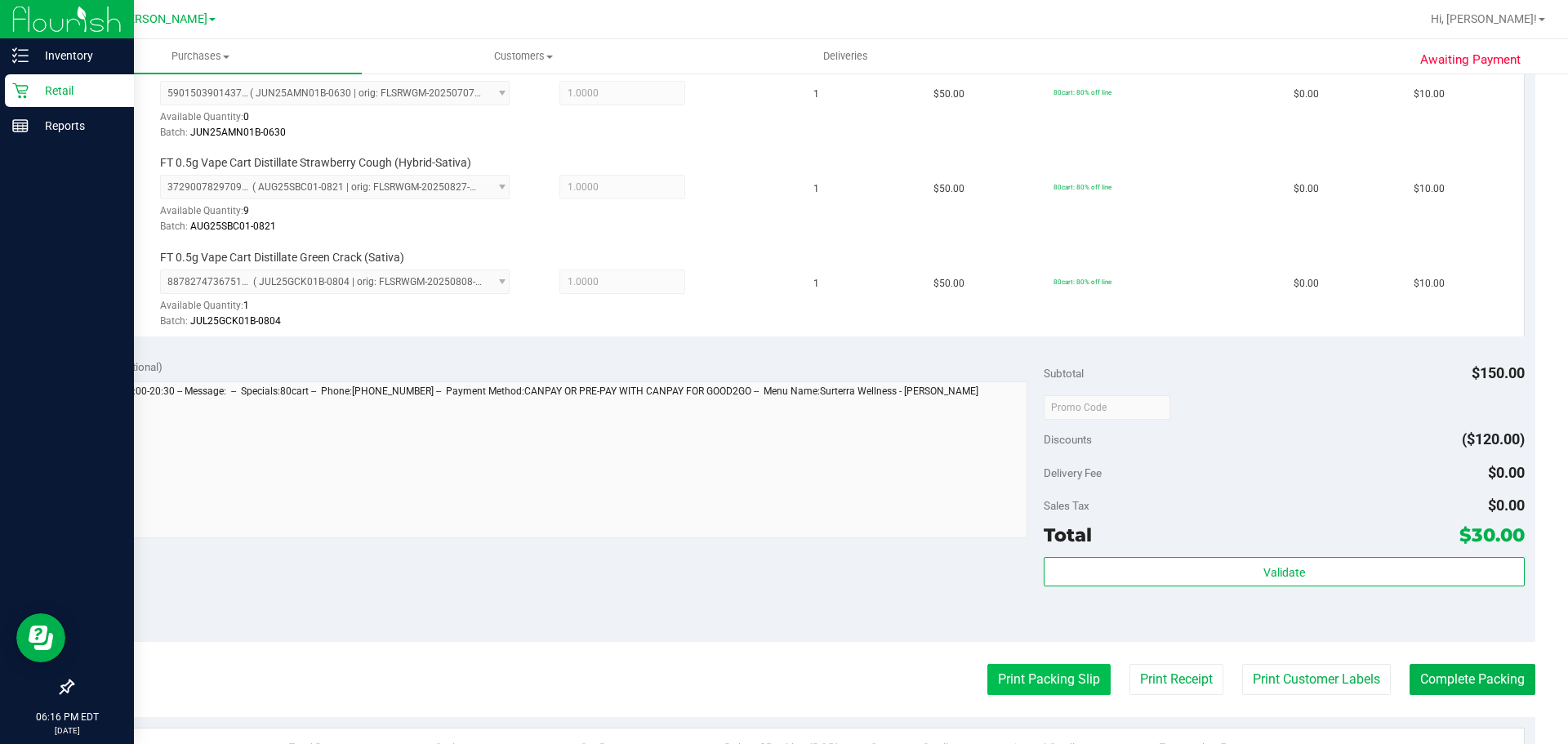
click at [1052, 674] on button "Print Packing Slip" at bounding box center [1049, 678] width 123 height 31
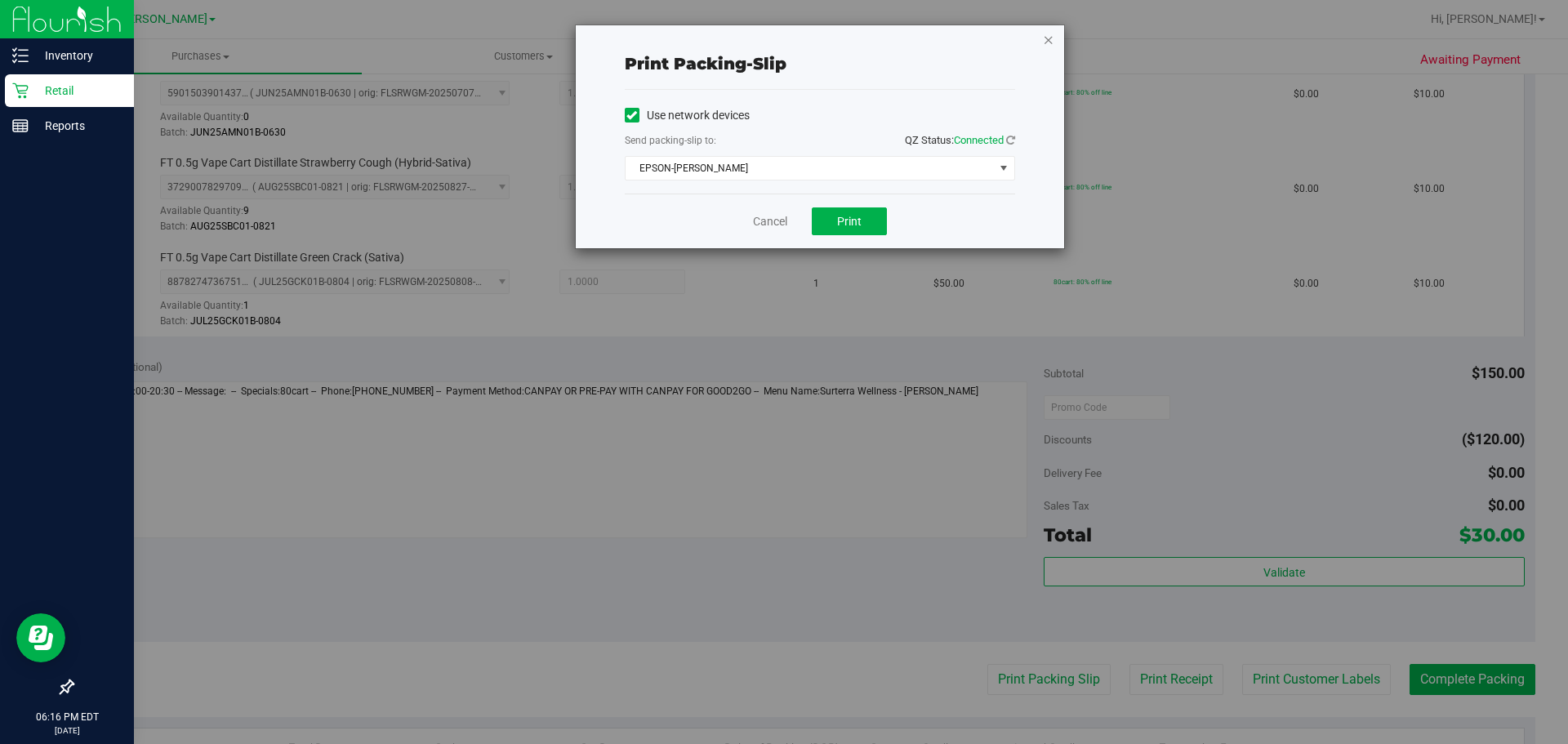
click at [1043, 46] on icon "button" at bounding box center [1048, 39] width 11 height 19
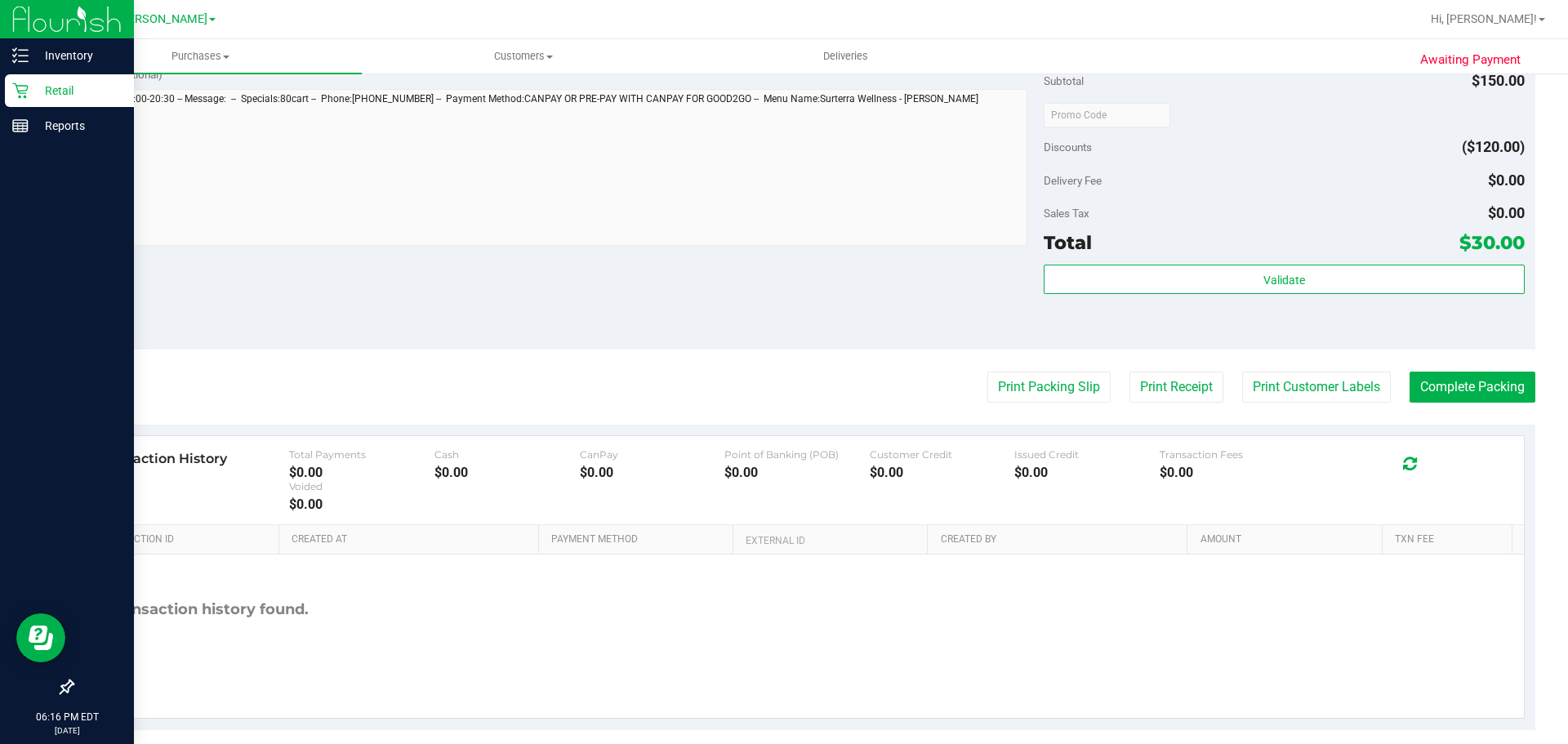
scroll to position [780, 0]
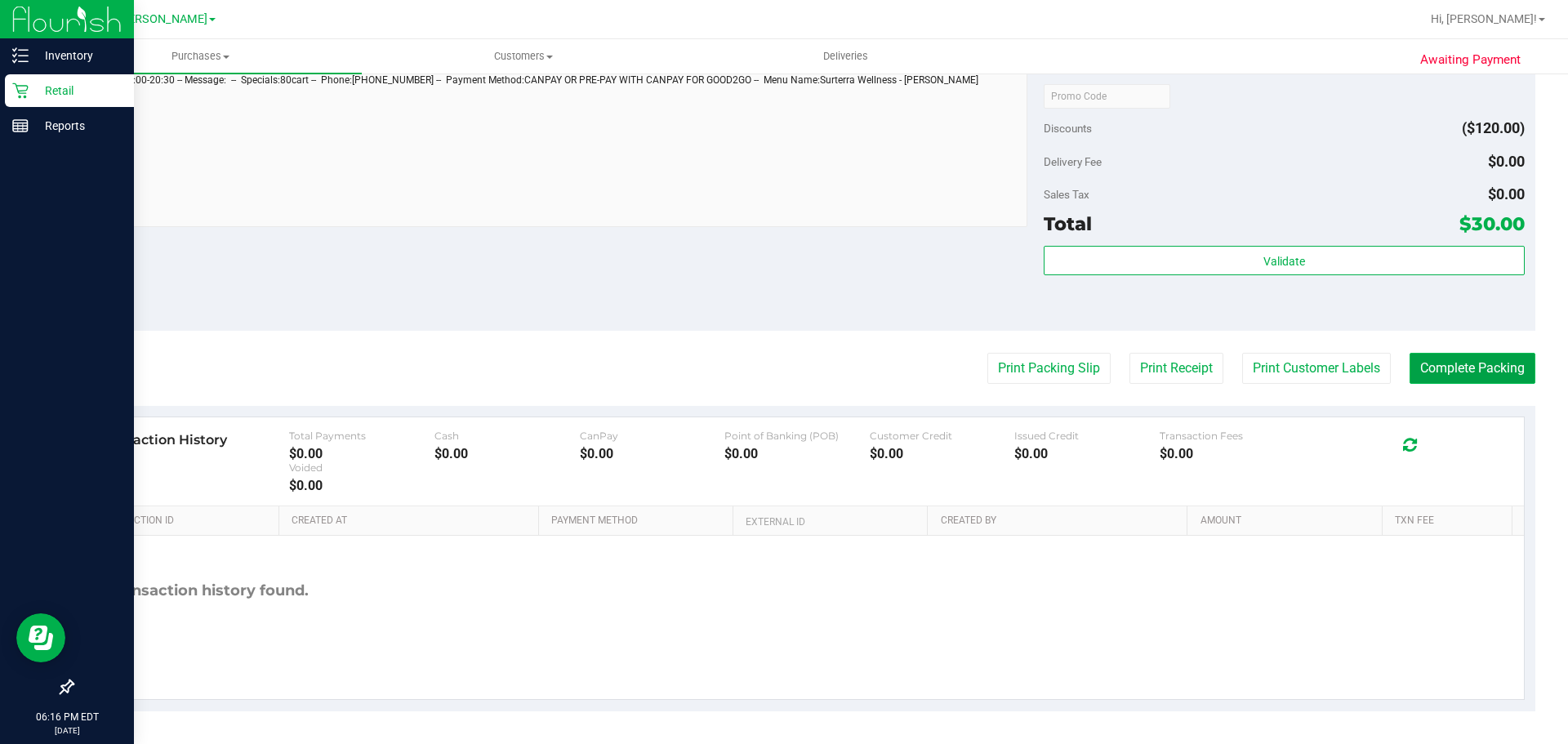
click at [1491, 361] on button "Complete Packing" at bounding box center [1472, 368] width 126 height 31
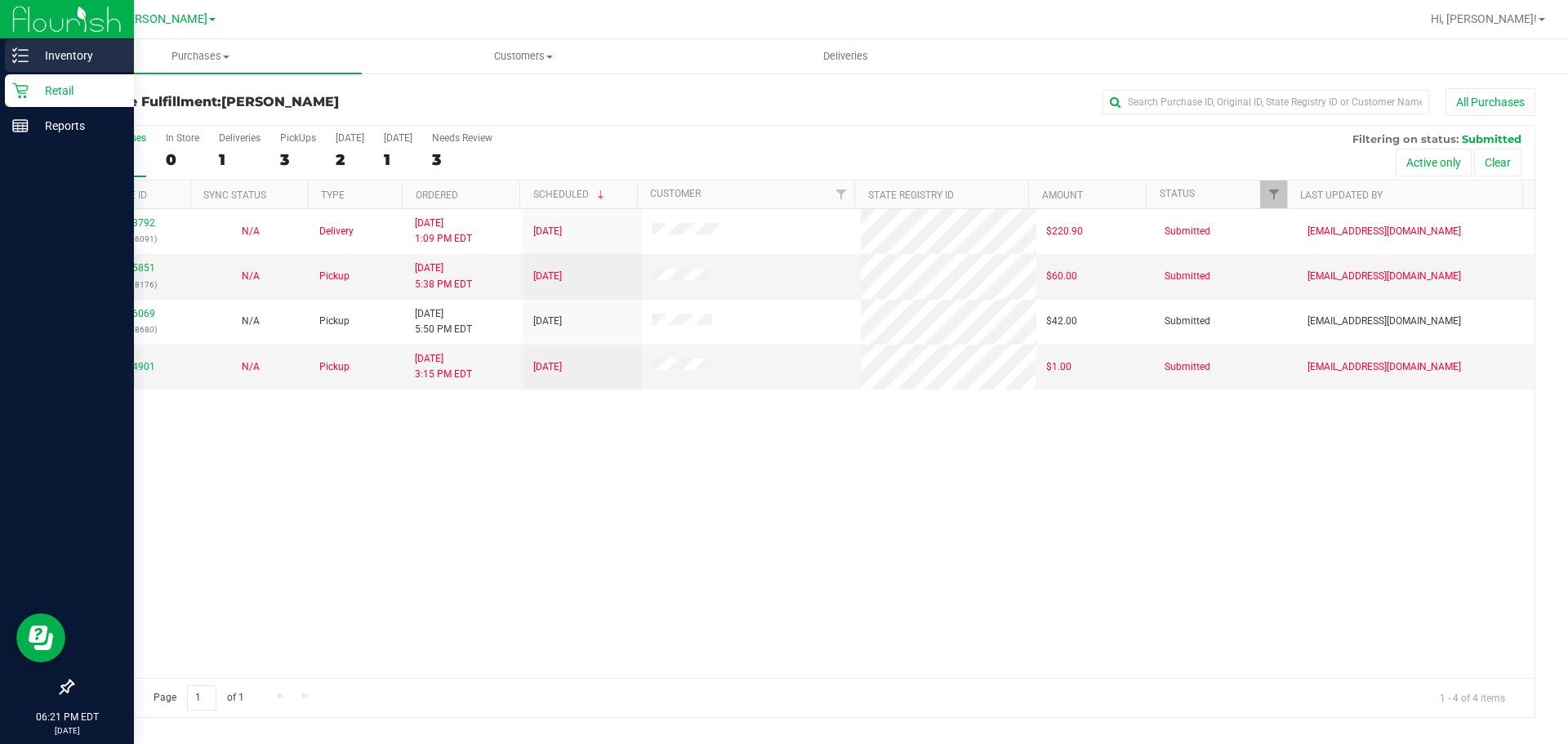
click at [34, 48] on p "Inventory" at bounding box center [78, 55] width 98 height 19
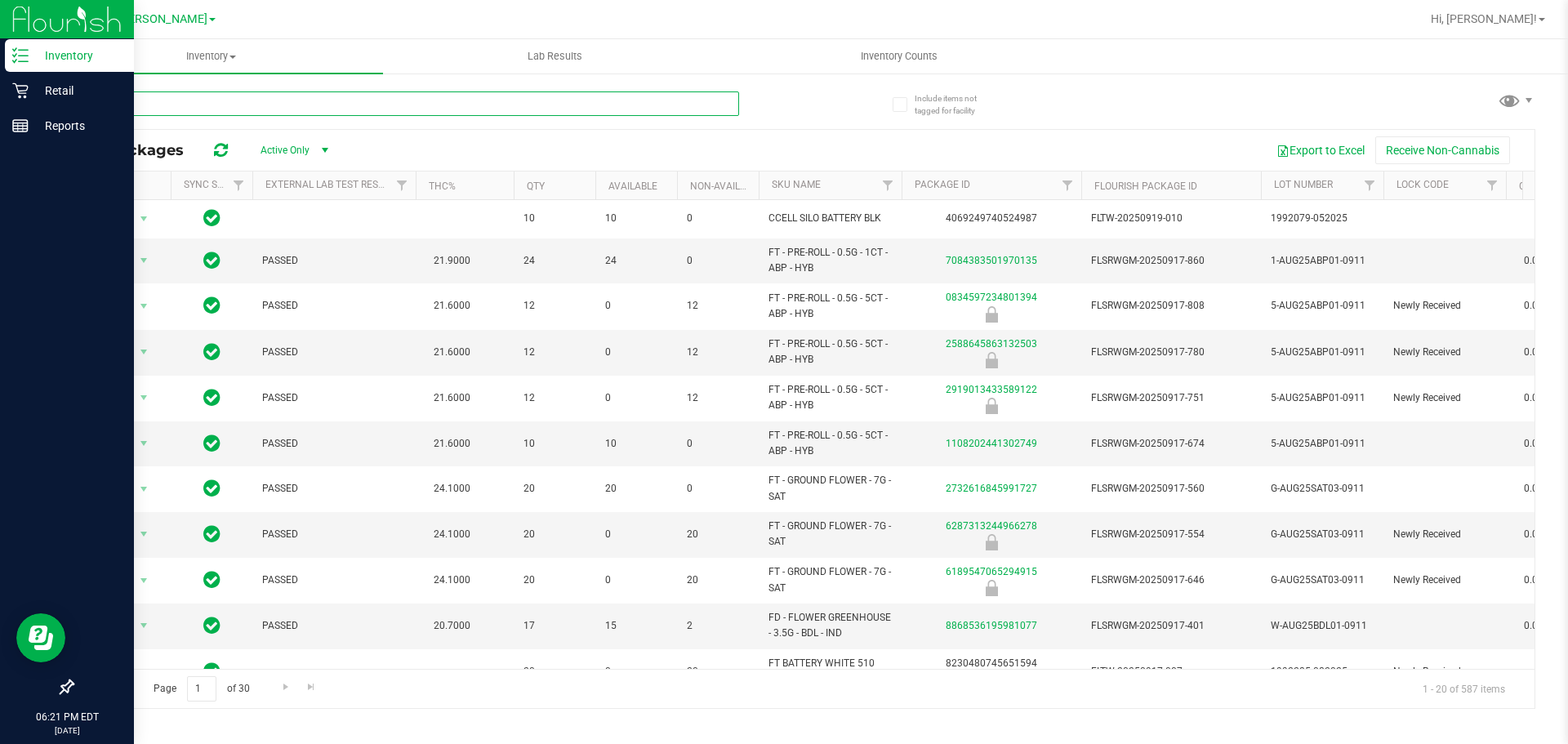
click at [279, 96] on input "text" at bounding box center [406, 104] width 667 height 25
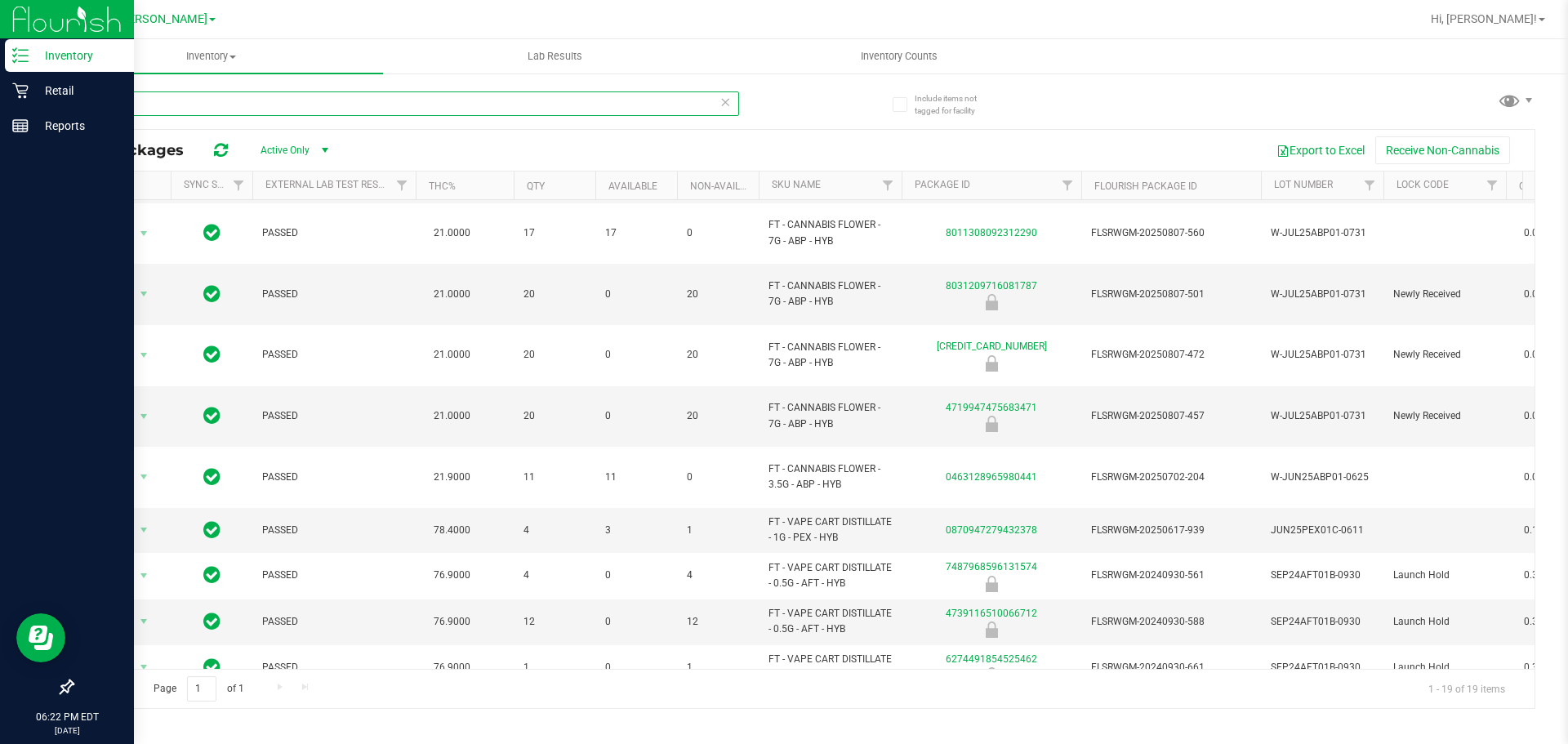
scroll to position [516, 0]
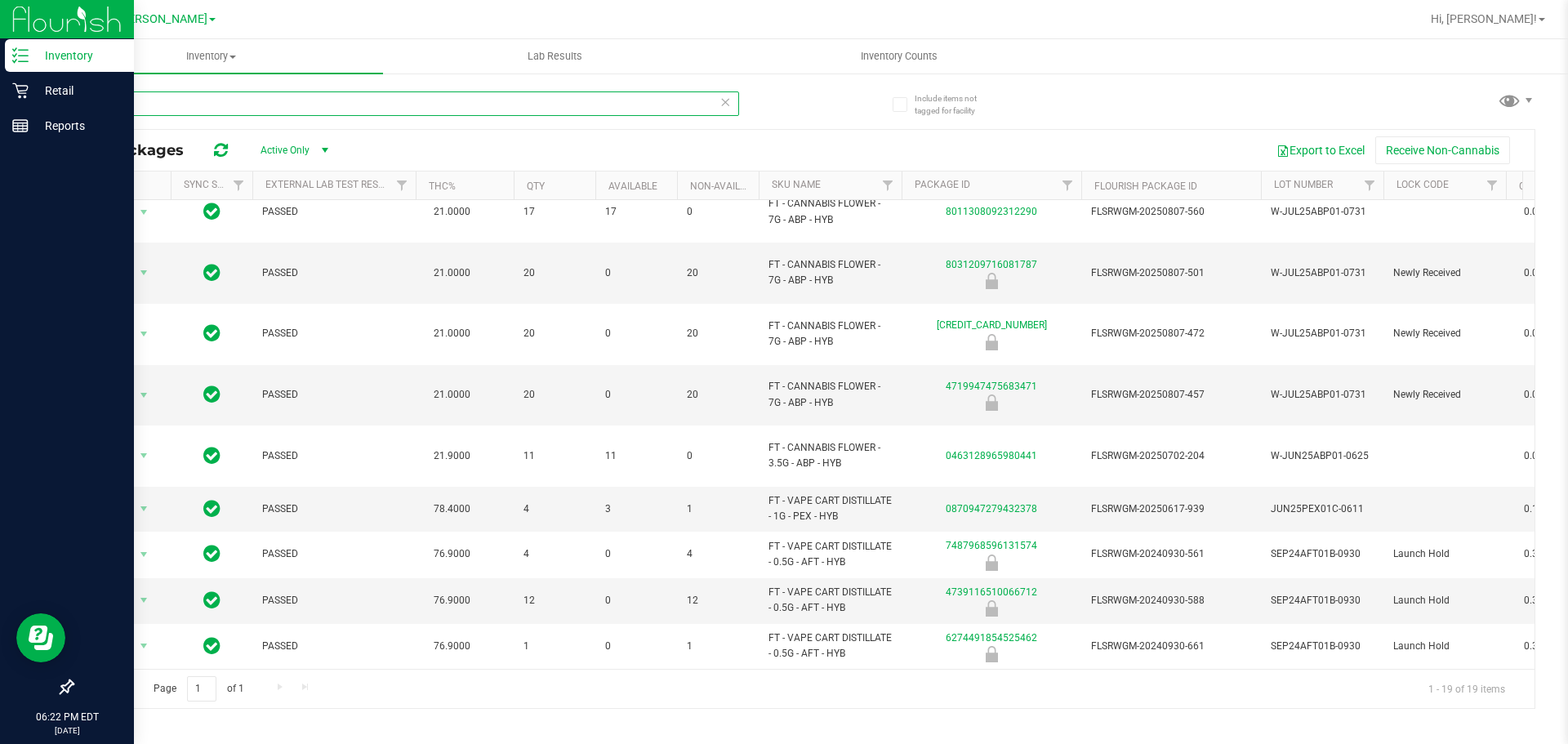
type input "apple"
drag, startPoint x: 252, startPoint y: 100, endPoint x: 0, endPoint y: 118, distance: 252.6
click at [0, 118] on div "Inventory Retail Reports 06:34 PM EDT [DATE] 09/23 [PERSON_NAME] Hi, [PERSON_NA…" at bounding box center [784, 372] width 1568 height 744
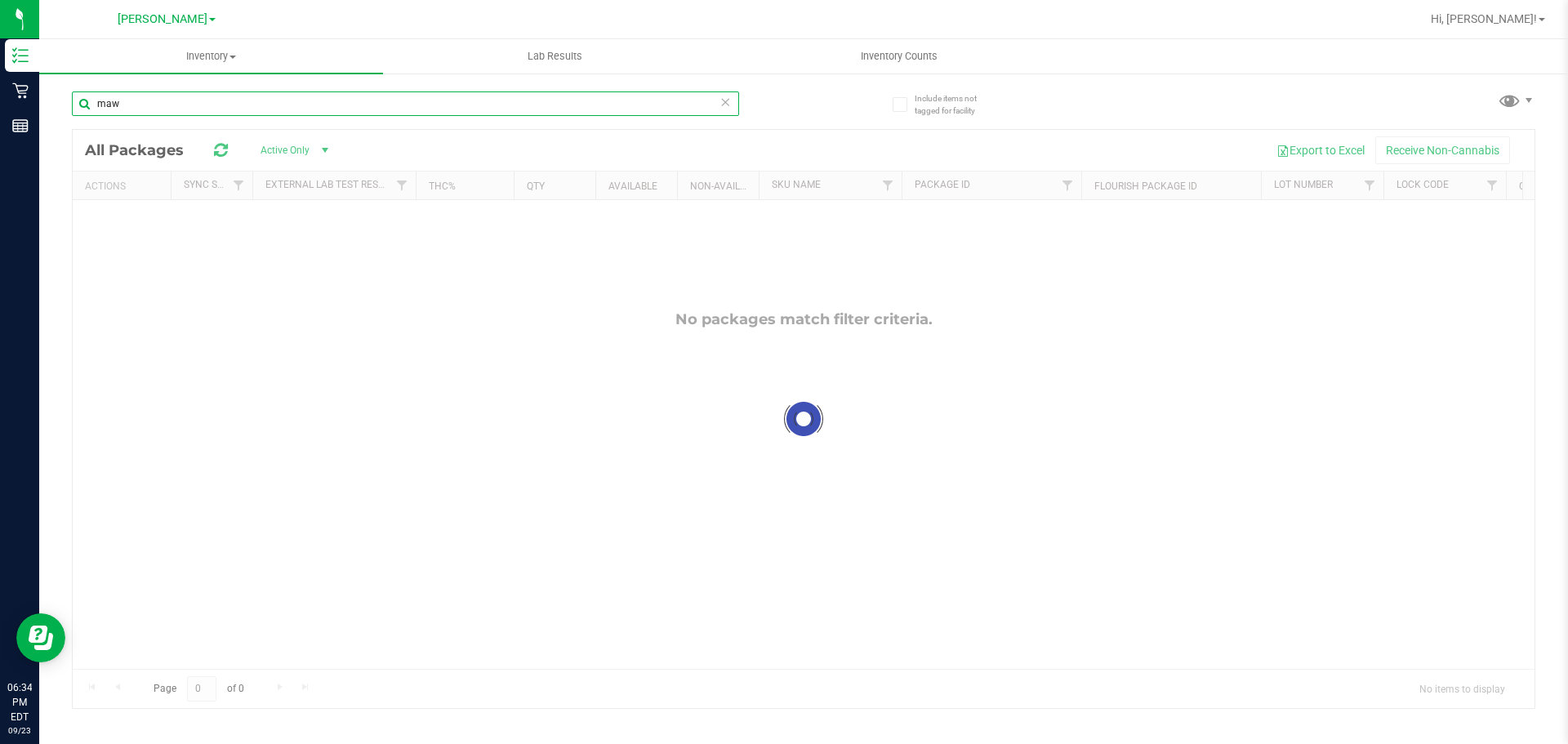
type input "maw"
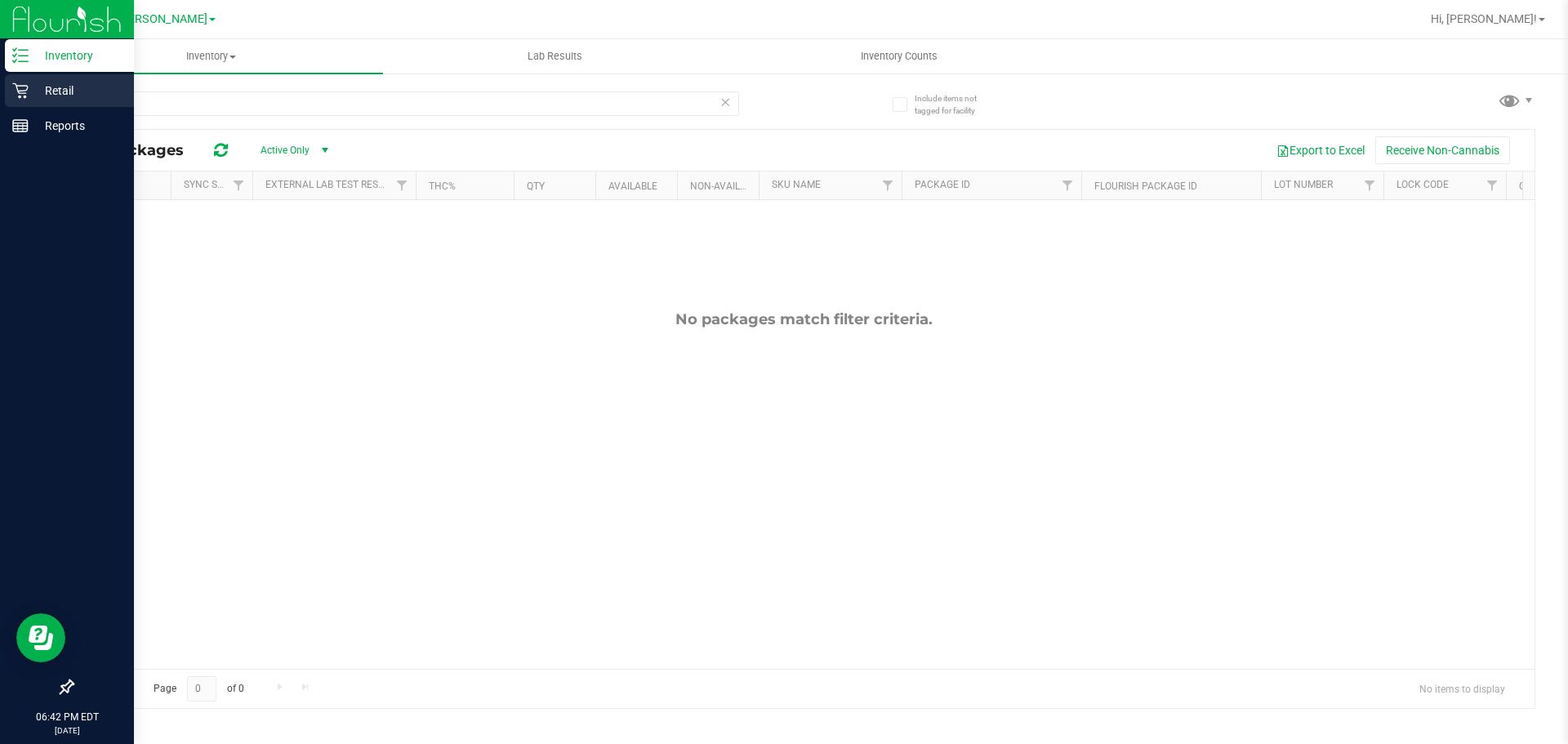
click at [65, 88] on p "Retail" at bounding box center [78, 90] width 98 height 19
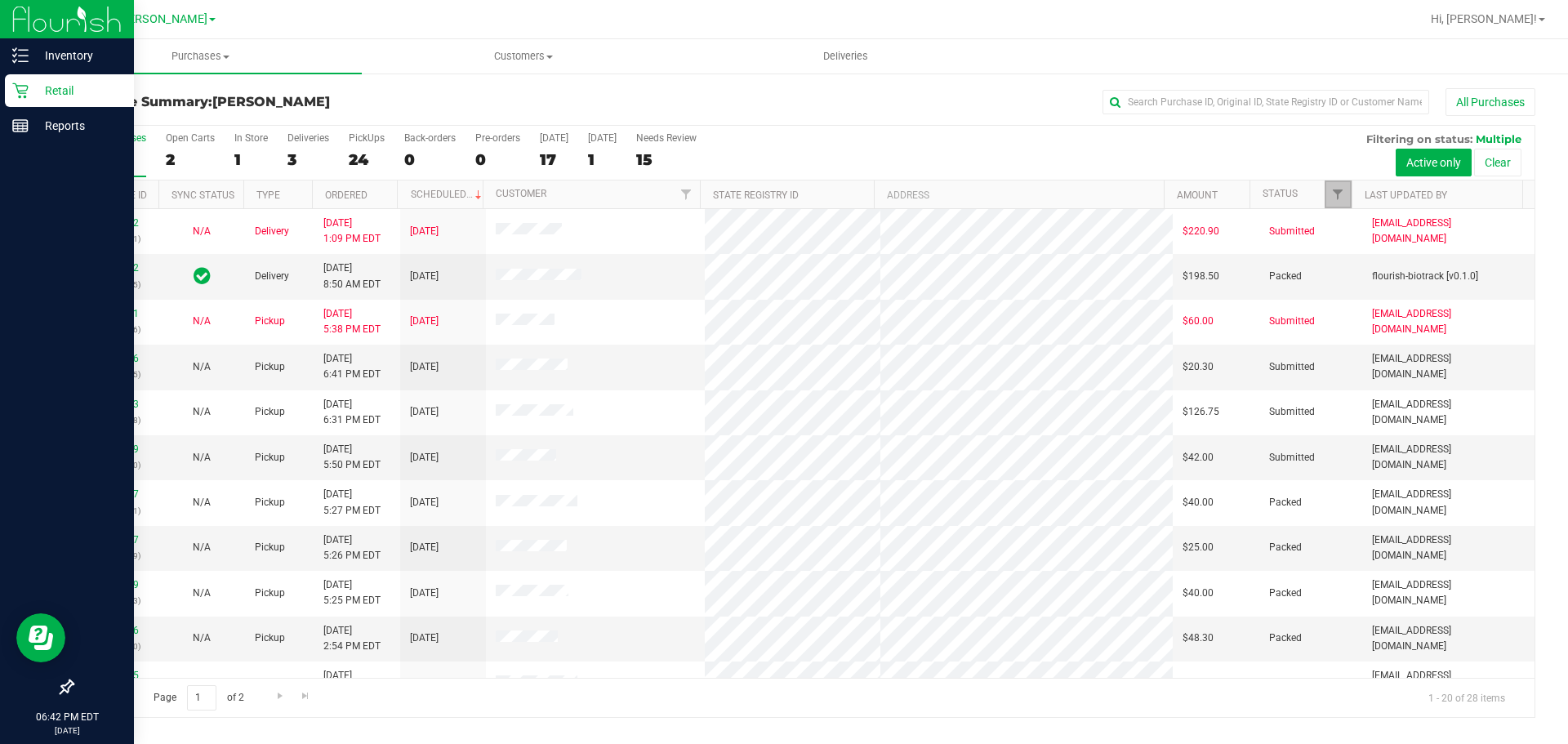
click at [1337, 207] on link "Filter" at bounding box center [1338, 195] width 27 height 28
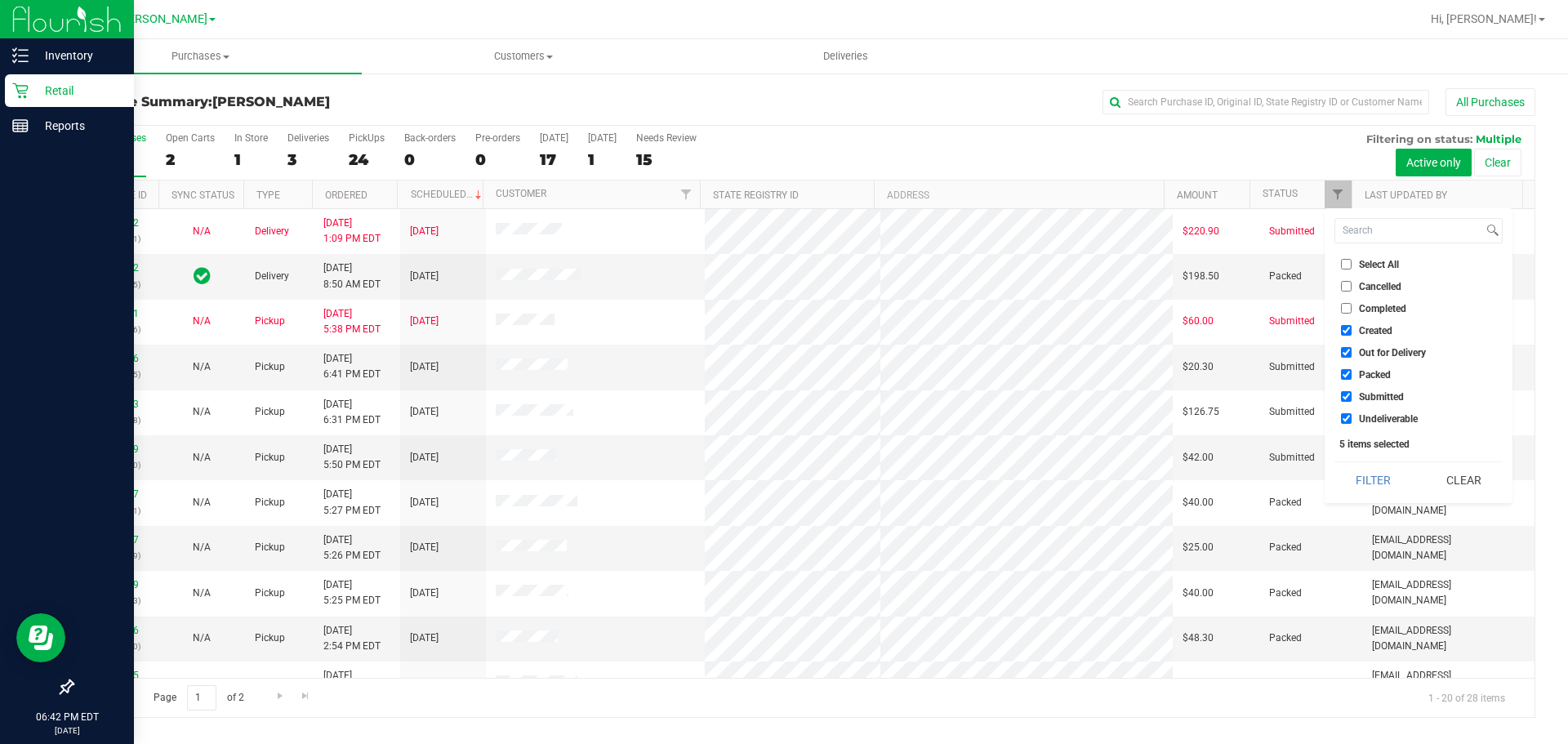
click at [1377, 265] on span "Select All" at bounding box center [1379, 264] width 40 height 10
click at [1352, 265] on input "Select All" at bounding box center [1347, 264] width 11 height 11
checkbox input "true"
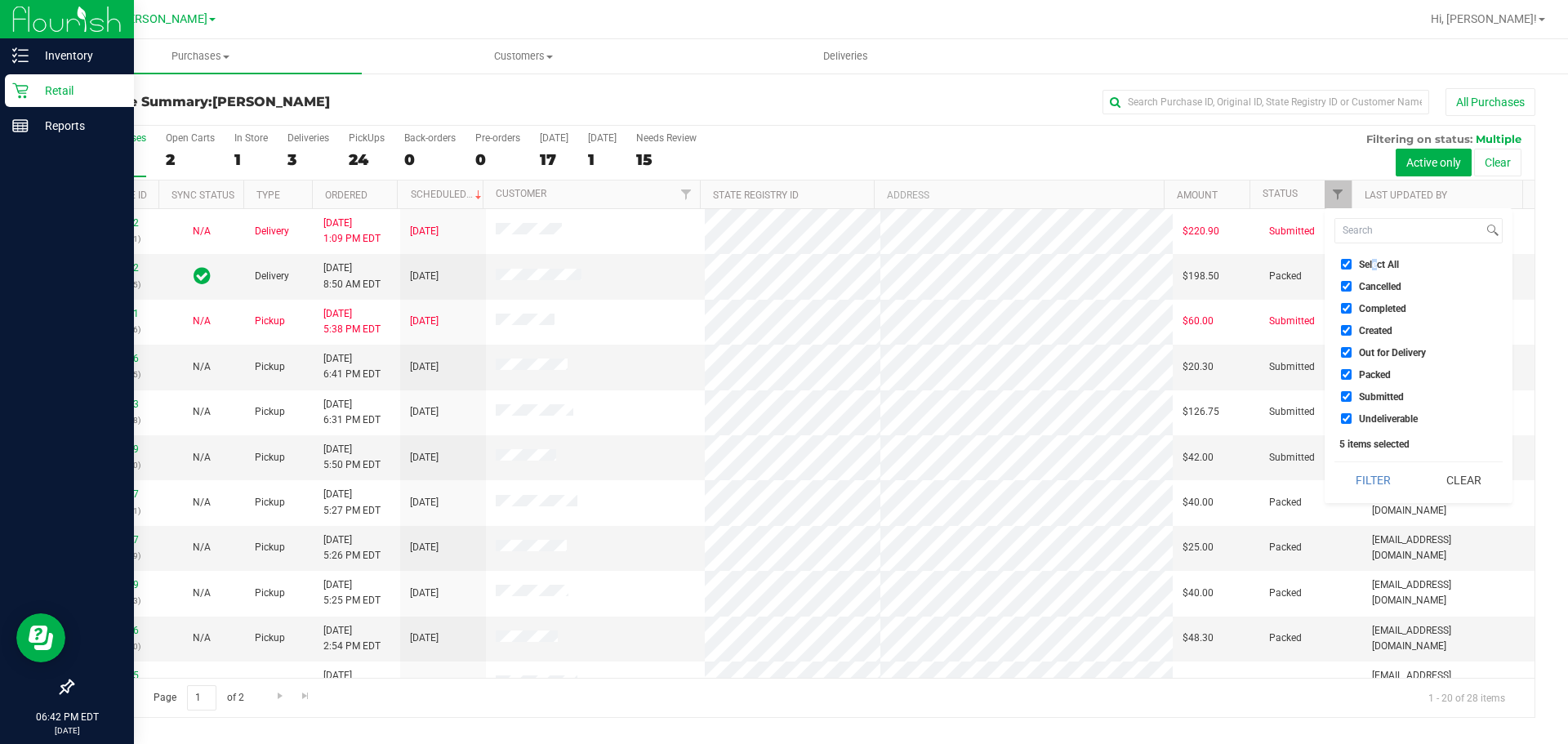
checkbox input "true"
click at [1357, 262] on label "Select All" at bounding box center [1370, 264] width 58 height 11
click at [1352, 262] on input "Select All" at bounding box center [1347, 264] width 11 height 11
checkbox input "false"
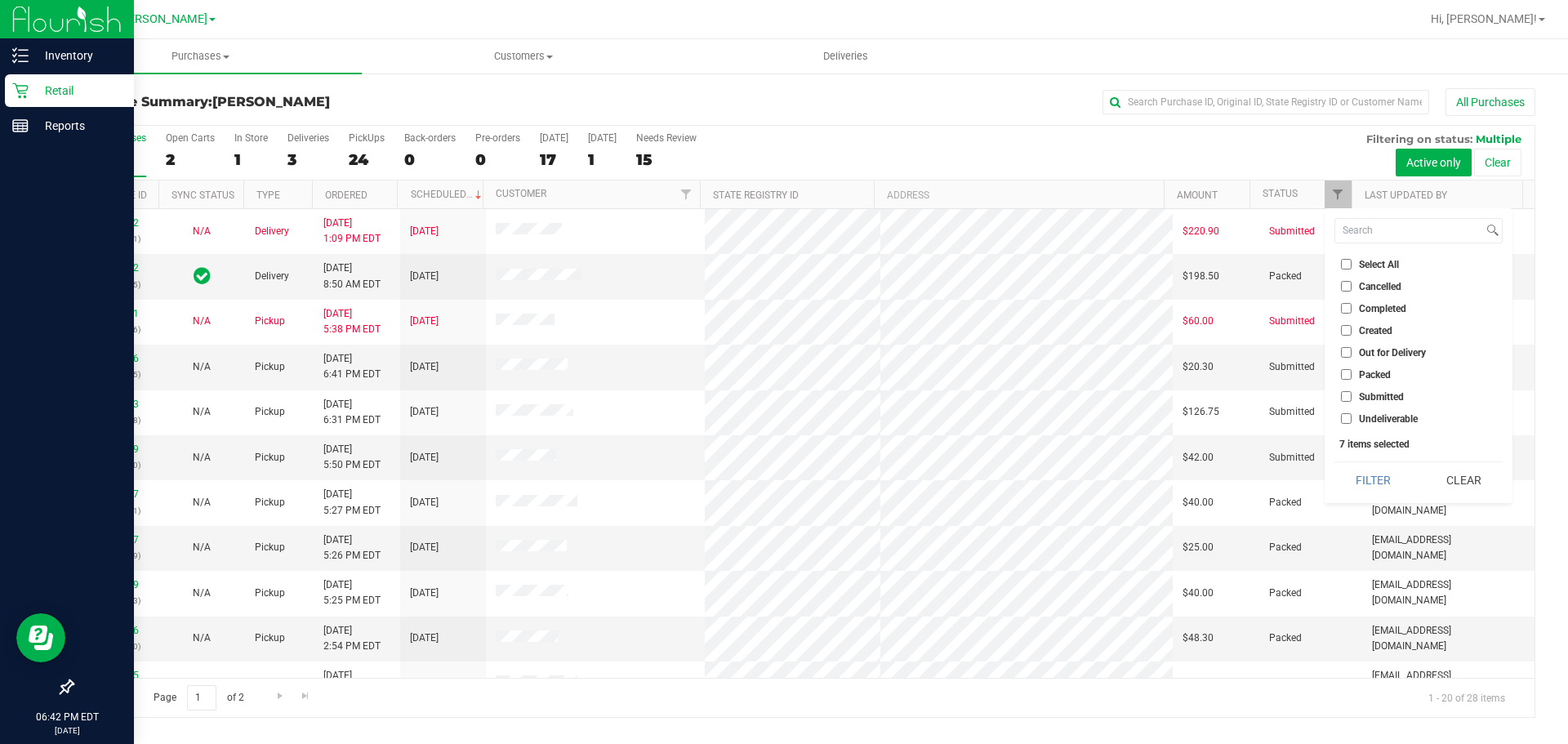
checkbox input "false"
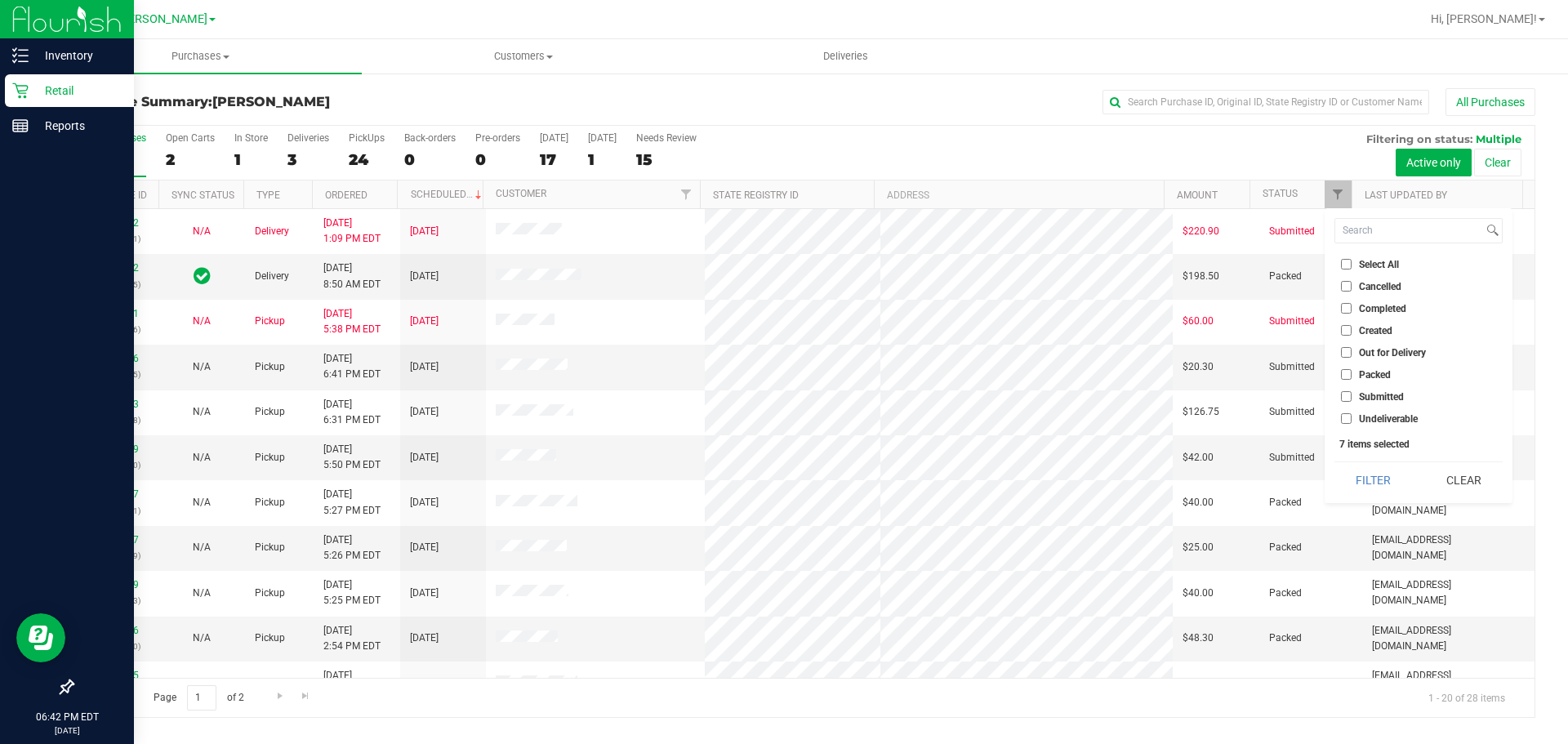
checkbox input "false"
click at [1375, 401] on span "Submitted" at bounding box center [1381, 397] width 45 height 10
click at [1352, 401] on input "Submitted" at bounding box center [1347, 397] width 11 height 11
checkbox input "true"
click at [1387, 478] on button "Filter" at bounding box center [1373, 480] width 78 height 36
